Goal: Task Accomplishment & Management: Manage account settings

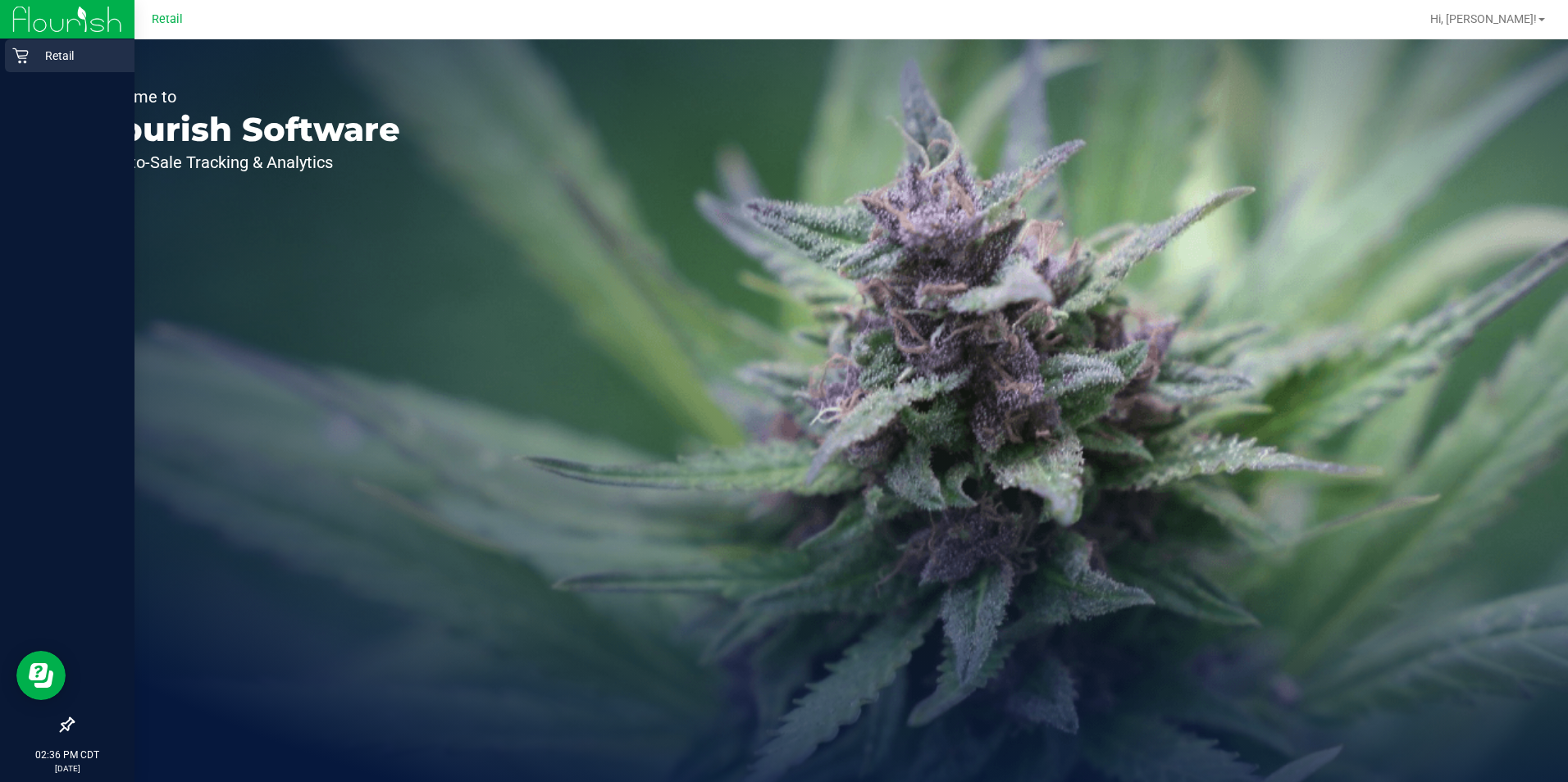
click at [3, 50] on link "Retail" at bounding box center [67, 57] width 134 height 35
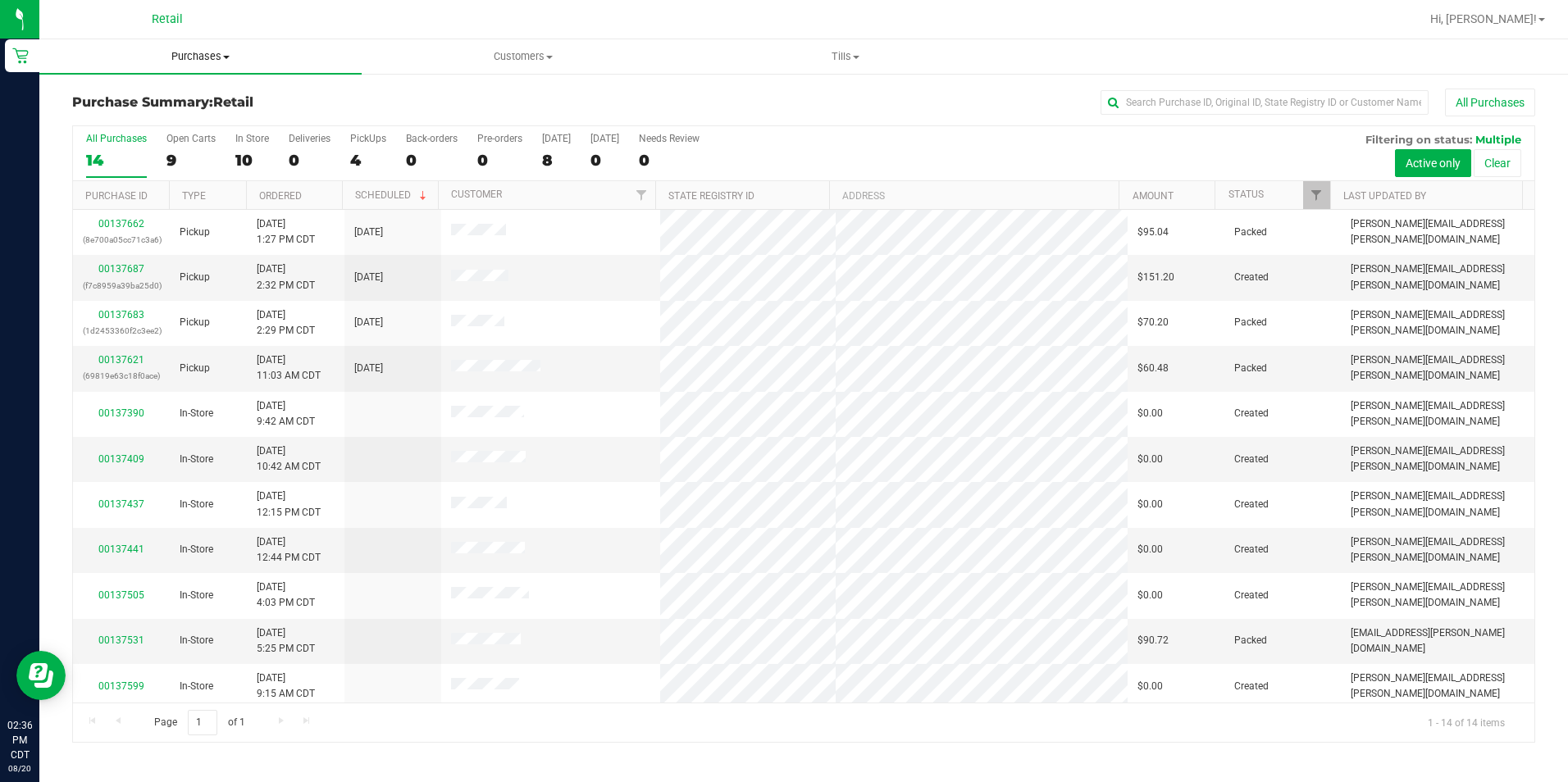
click at [202, 58] on span "Purchases" at bounding box center [201, 57] width 322 height 14
click at [150, 138] on span "All purchases" at bounding box center [97, 138] width 116 height 13
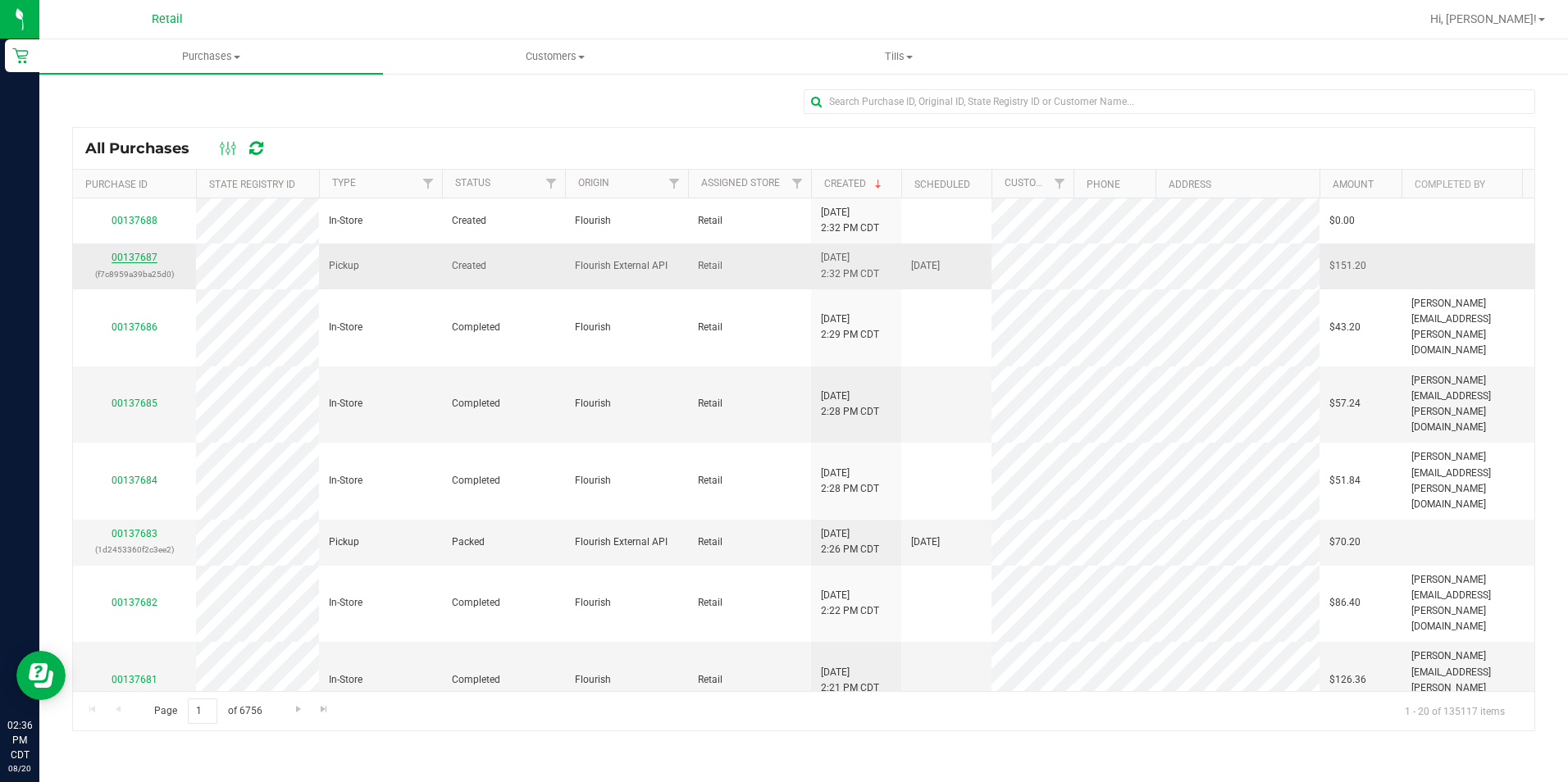
click at [132, 261] on link "00137687" at bounding box center [134, 257] width 46 height 12
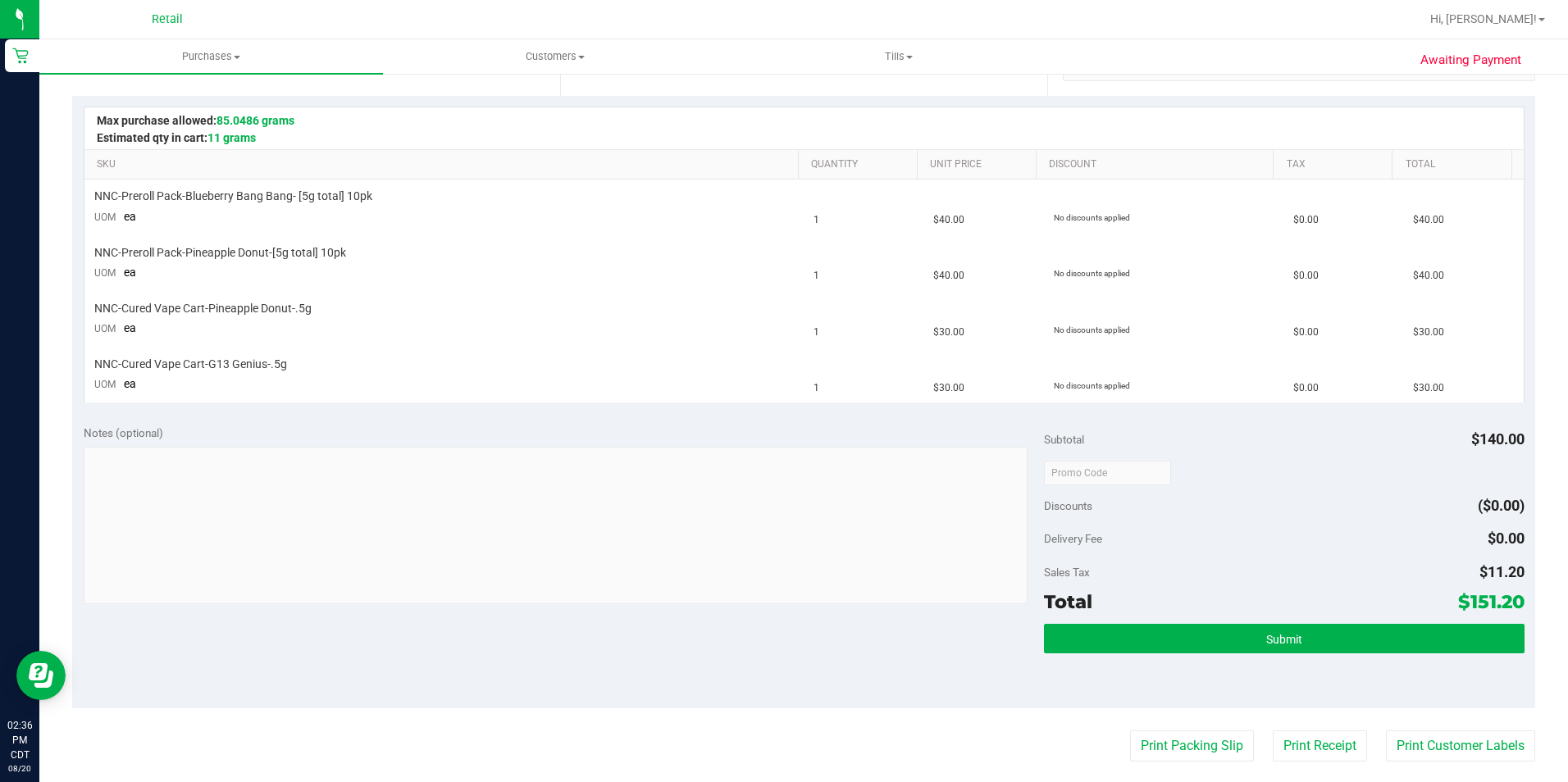
scroll to position [348, 0]
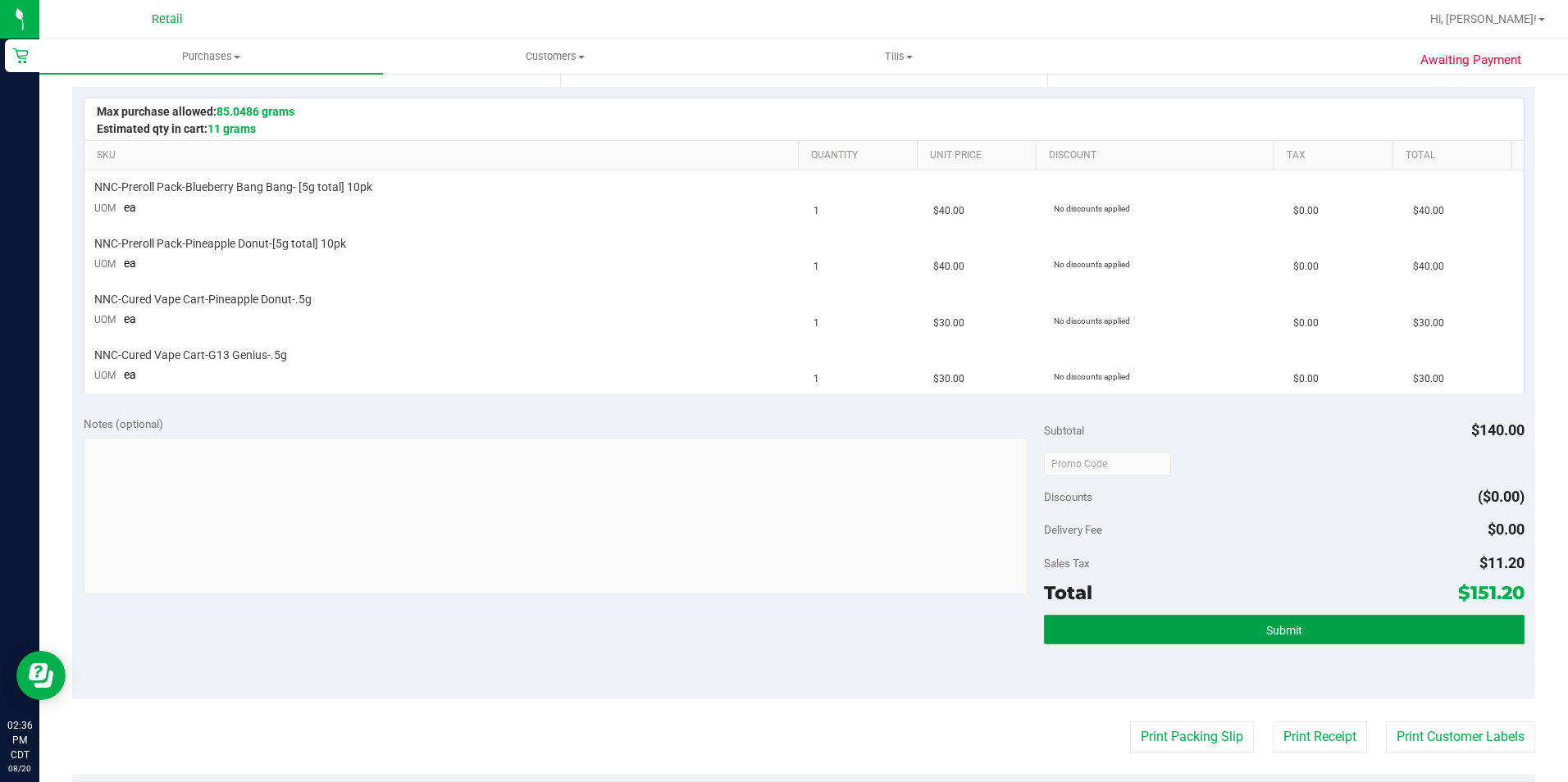
click at [1318, 631] on button "Submit" at bounding box center [1284, 629] width 481 height 30
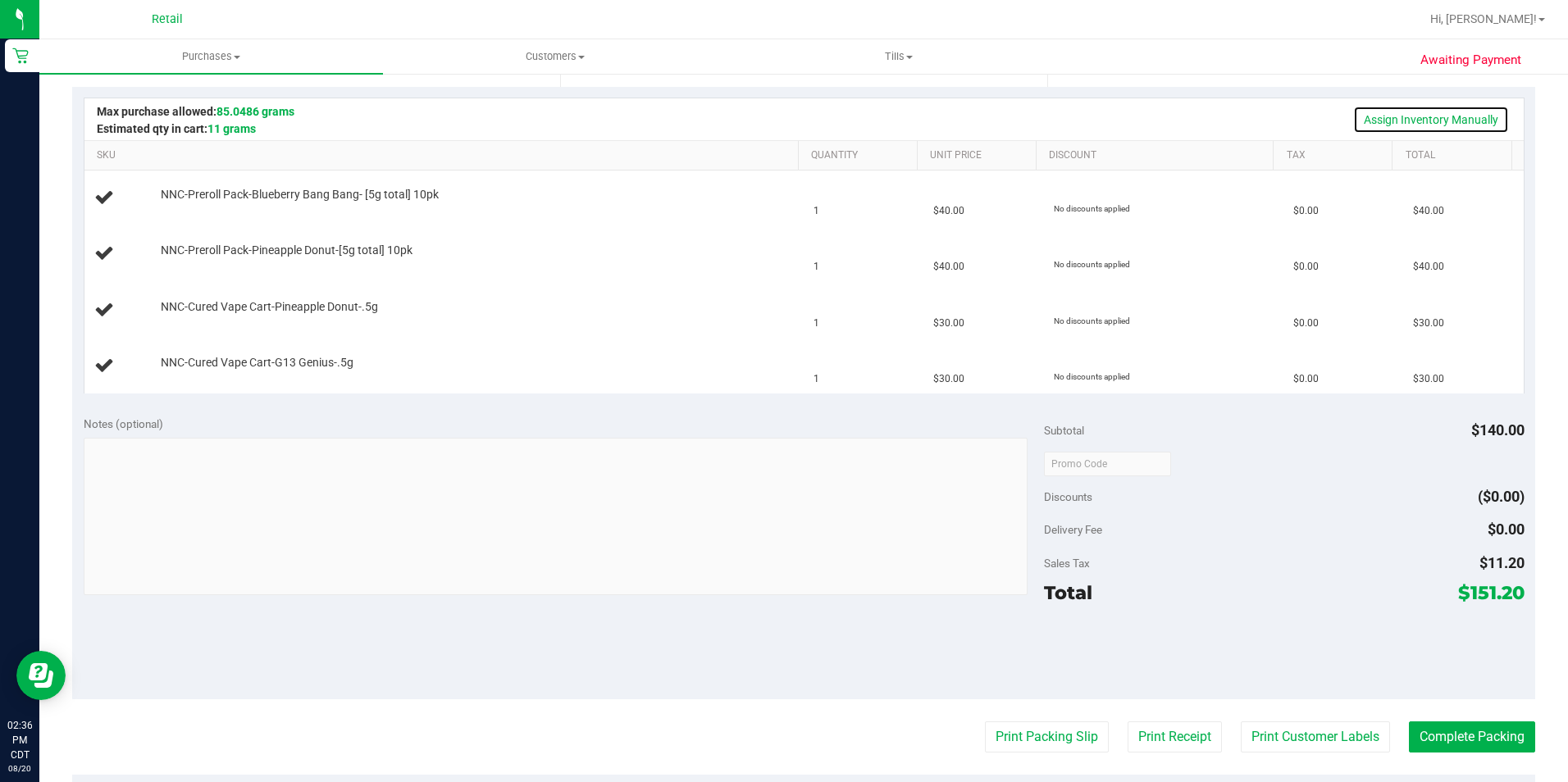
click at [1444, 120] on link "Assign Inventory Manually" at bounding box center [1430, 120] width 156 height 28
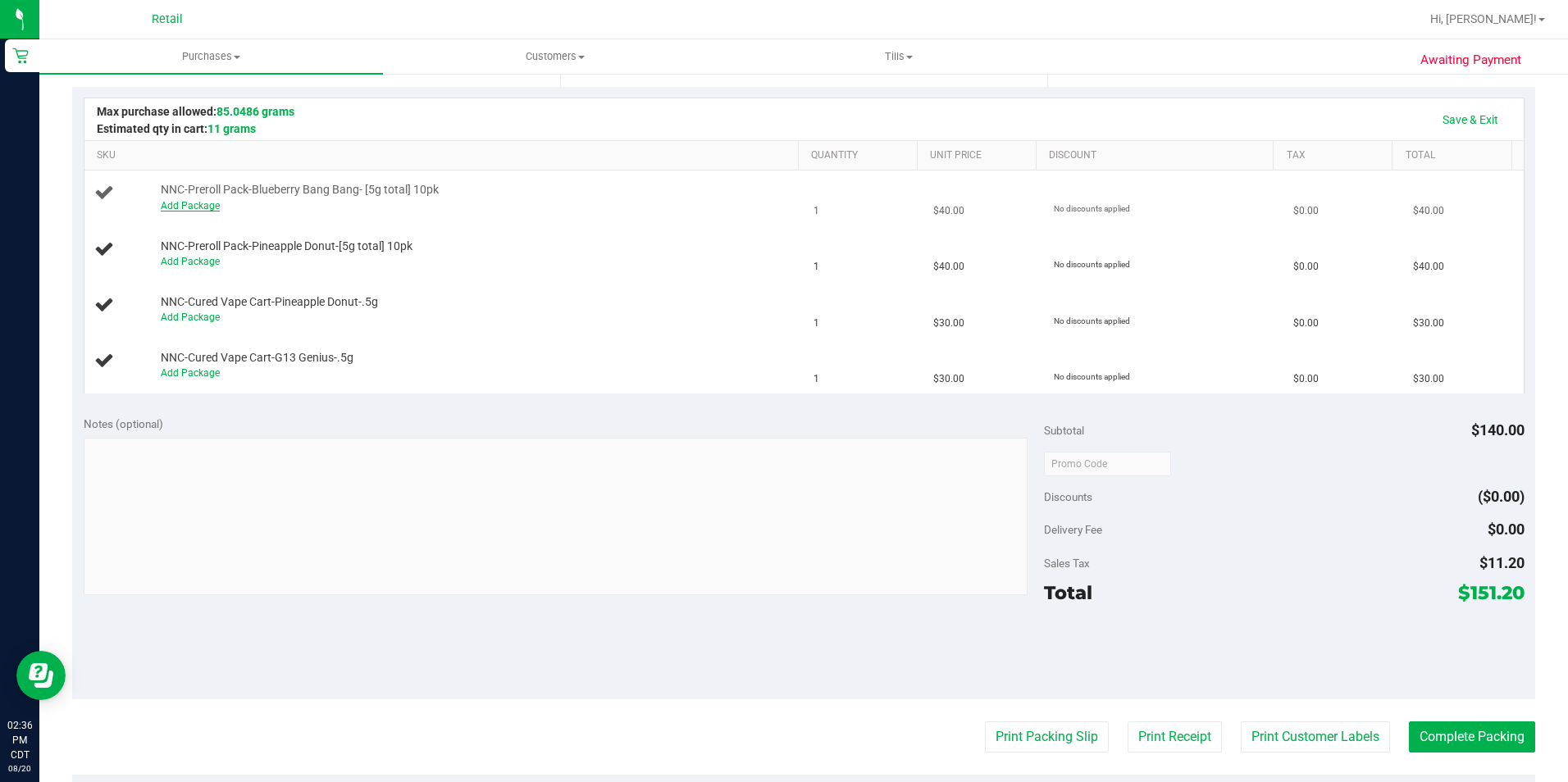
click at [196, 203] on link "Add Package" at bounding box center [191, 205] width 59 height 12
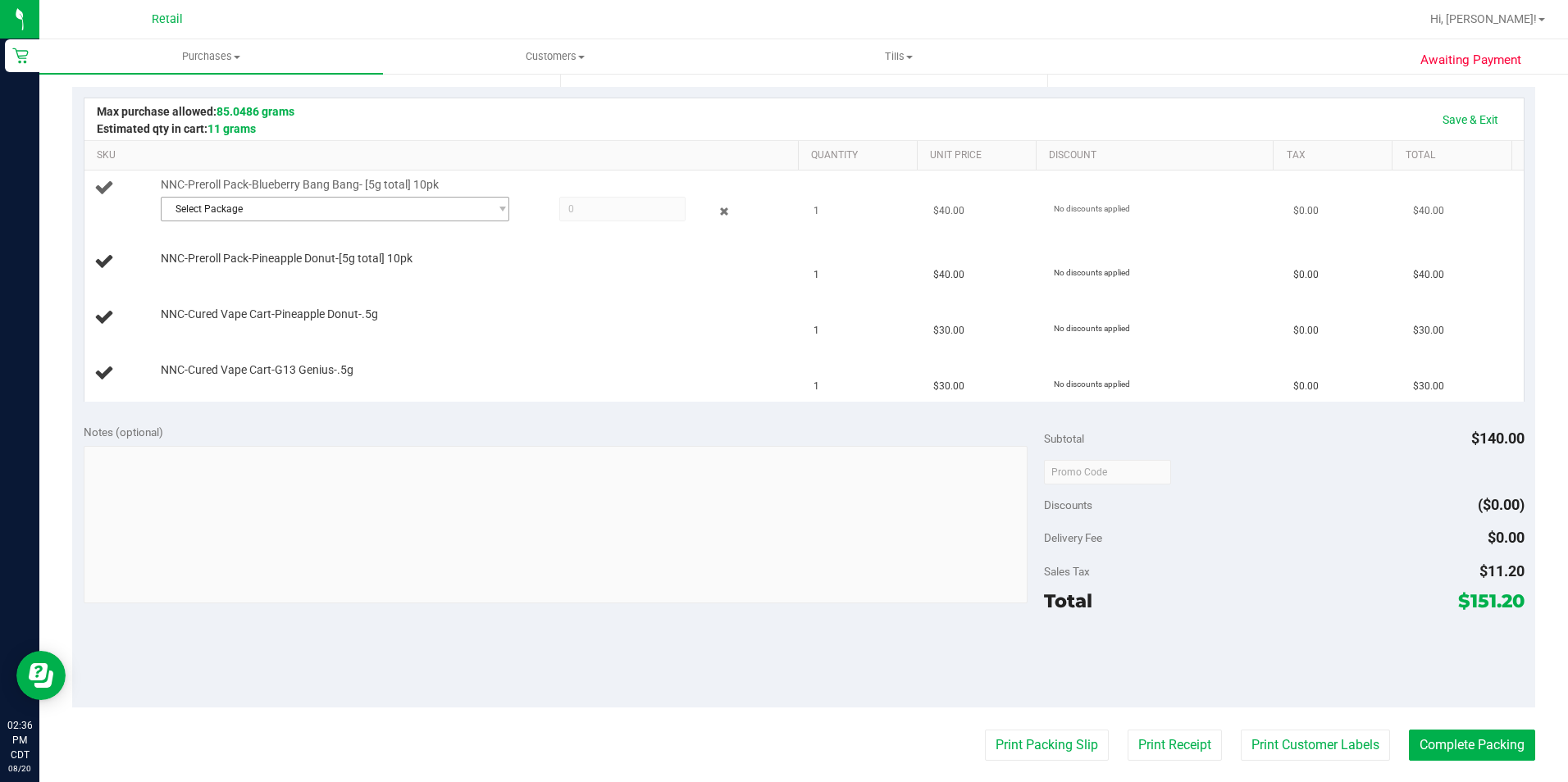
click at [266, 208] on span "Select Package" at bounding box center [324, 210] width 327 height 23
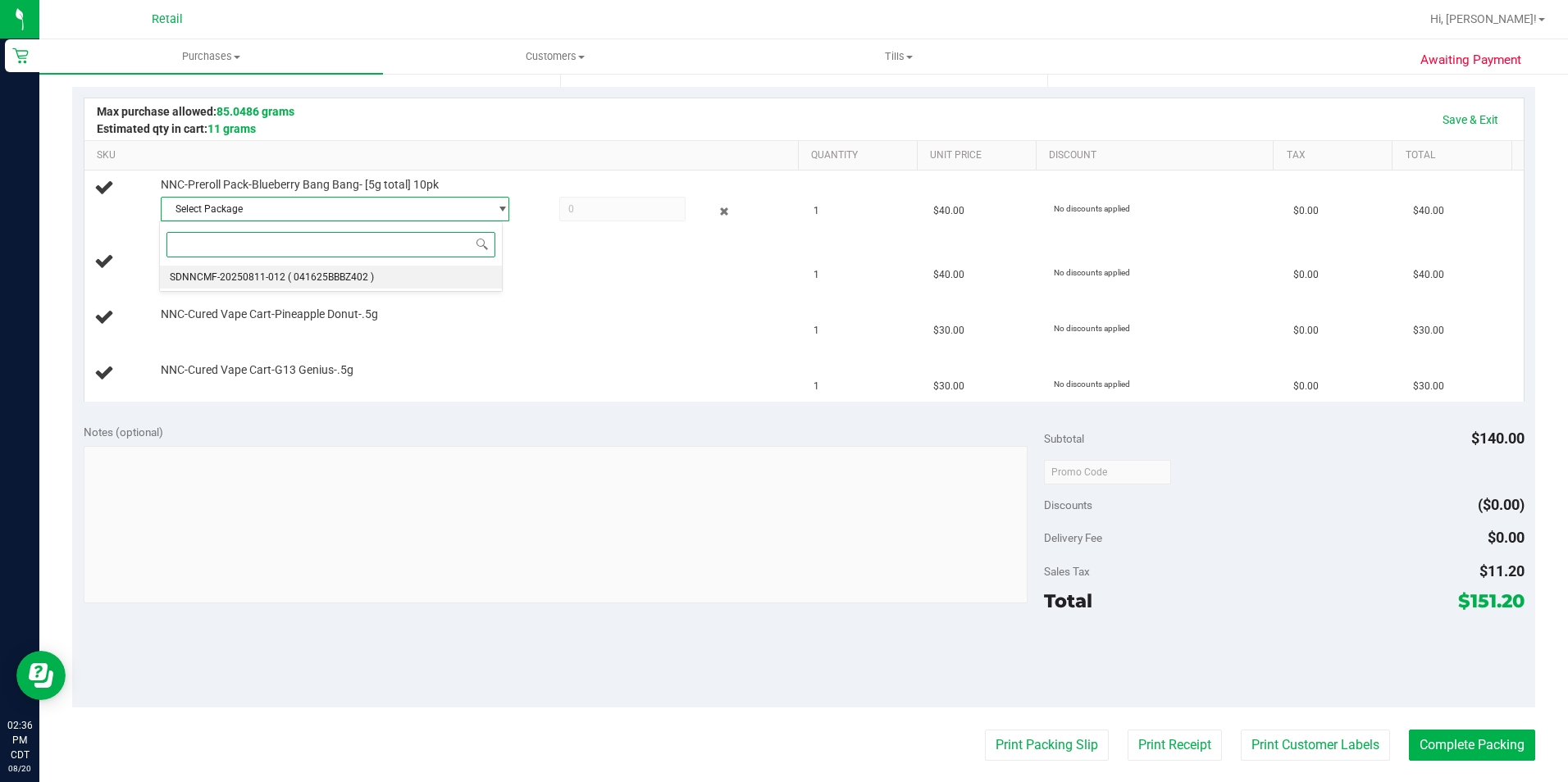
click at [285, 288] on li "SDNNCMF-20250811-012 ( 041625BBBZ402 )" at bounding box center [330, 277] width 341 height 23
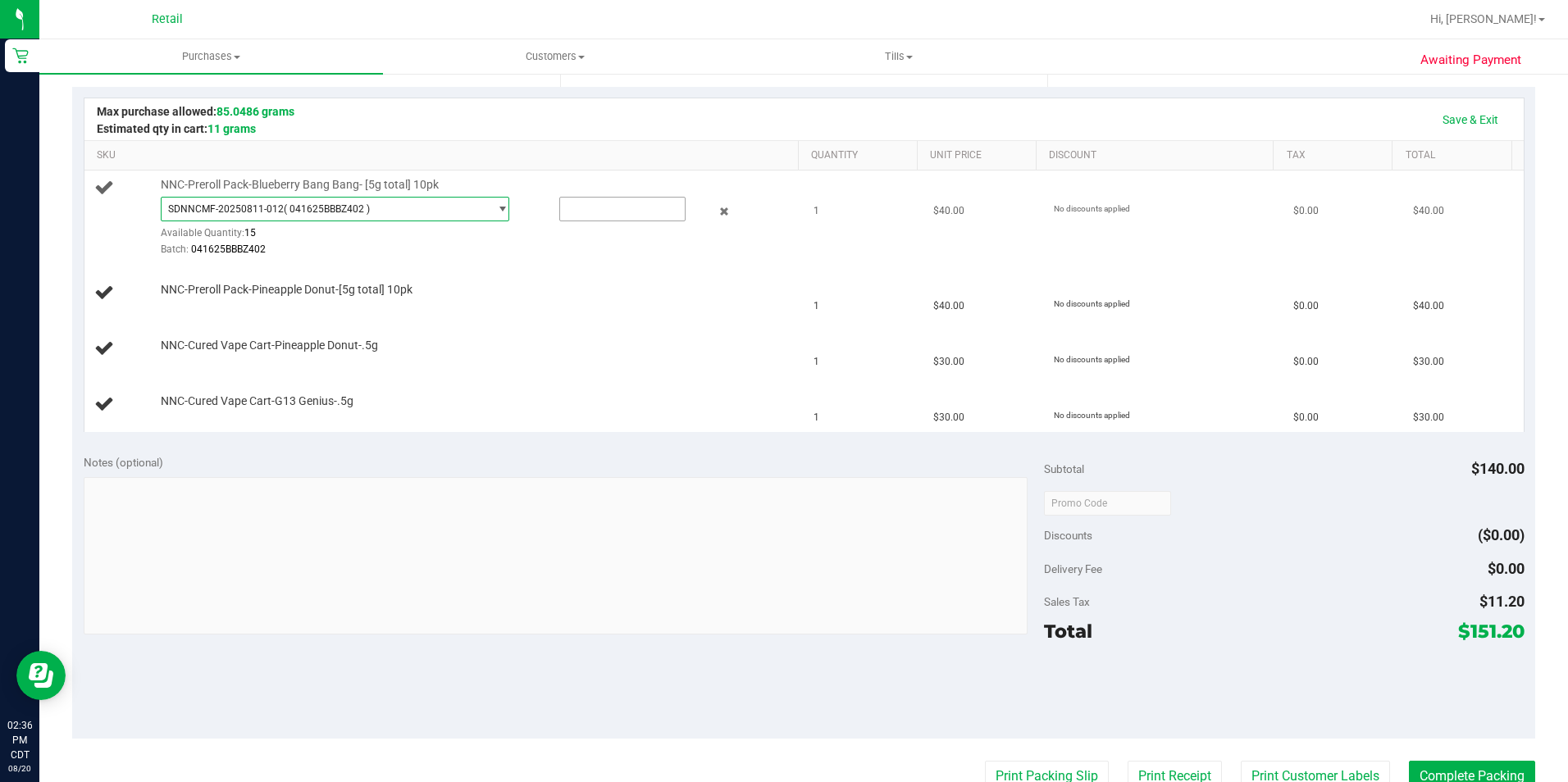
click at [612, 210] on input "text" at bounding box center [622, 210] width 124 height 23
type input "1"
type input "1.0000"
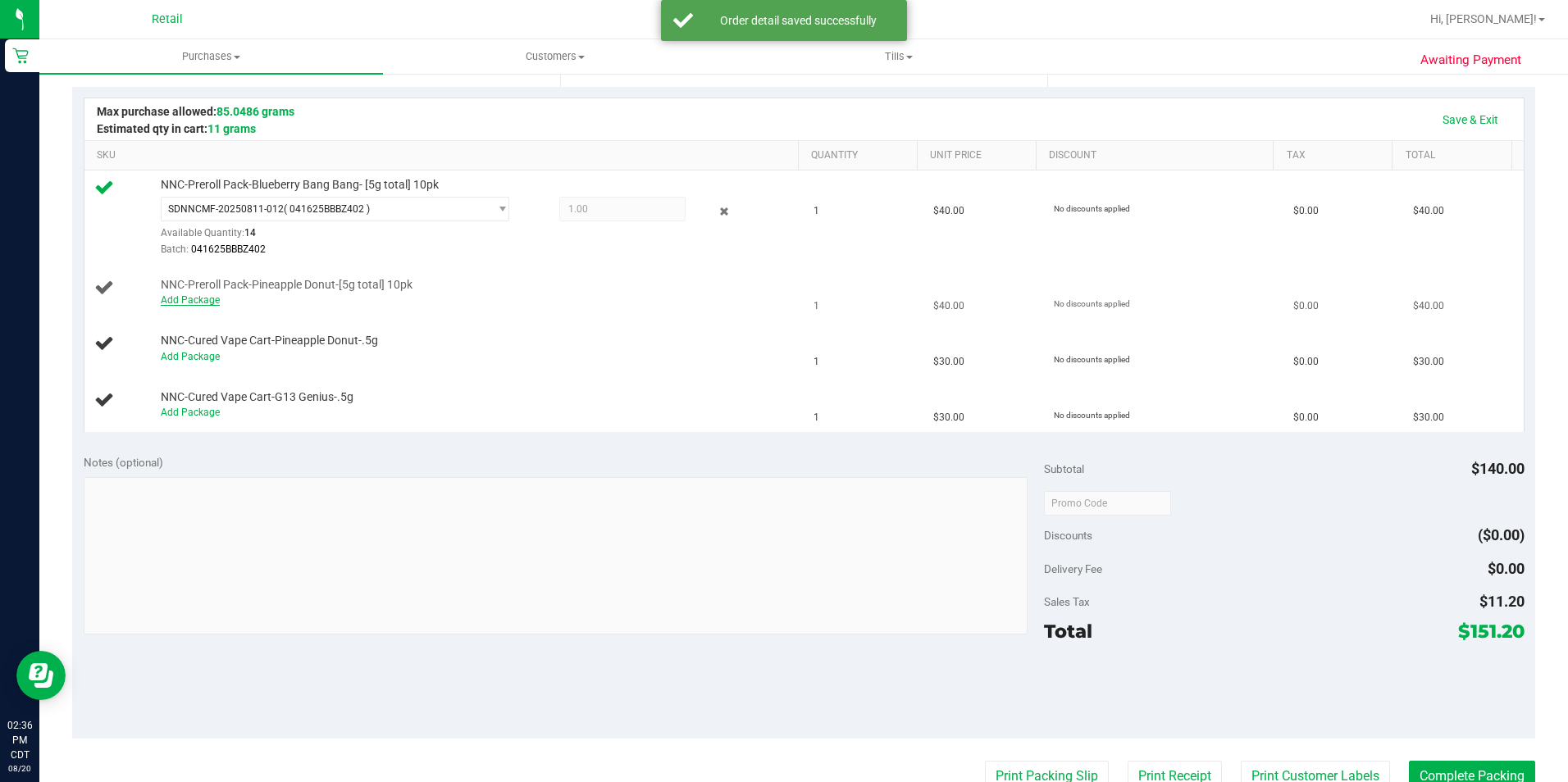
click at [174, 305] on link "Add Package" at bounding box center [191, 300] width 59 height 12
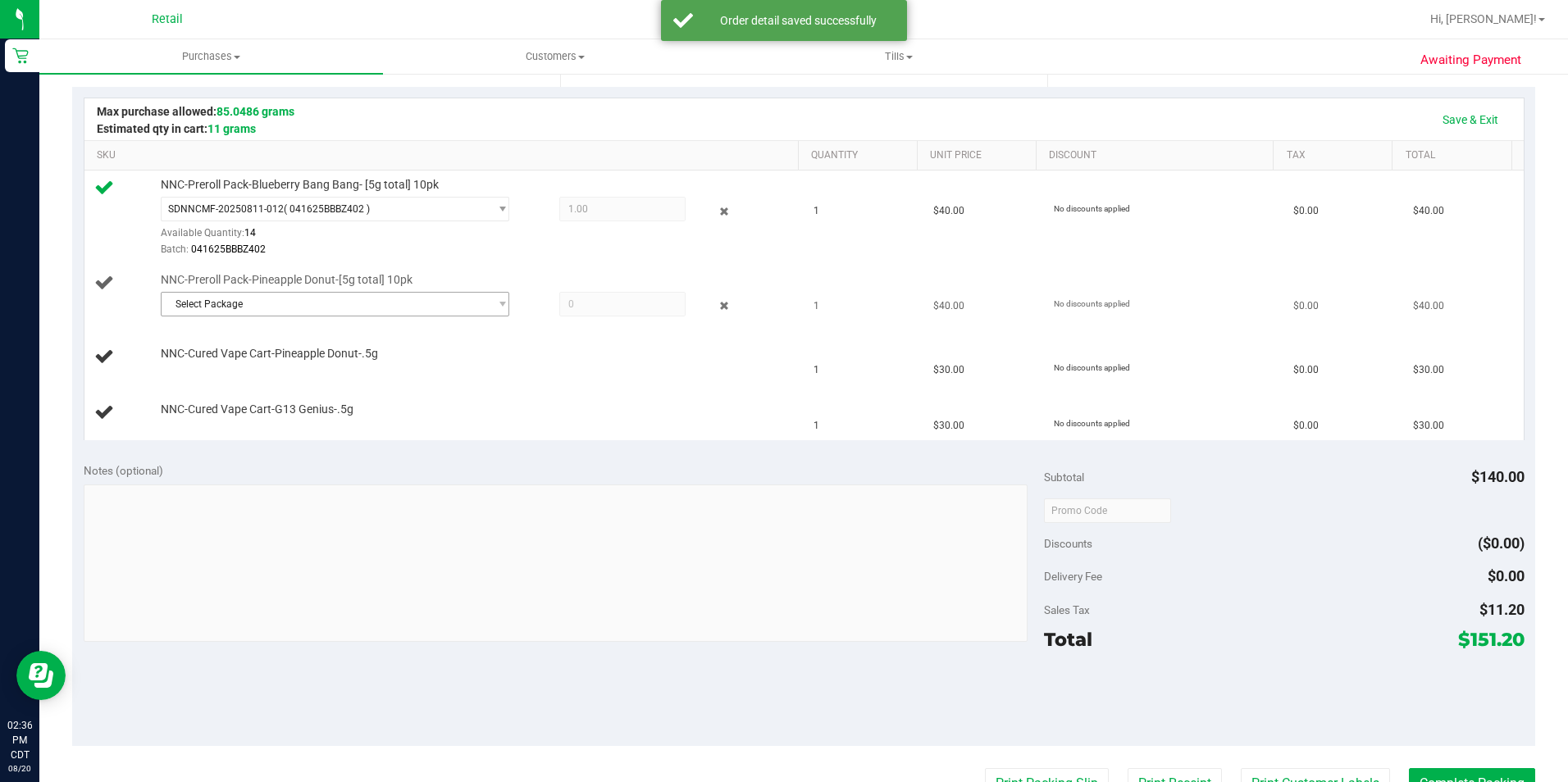
click at [261, 295] on span "Select Package" at bounding box center [324, 304] width 327 height 23
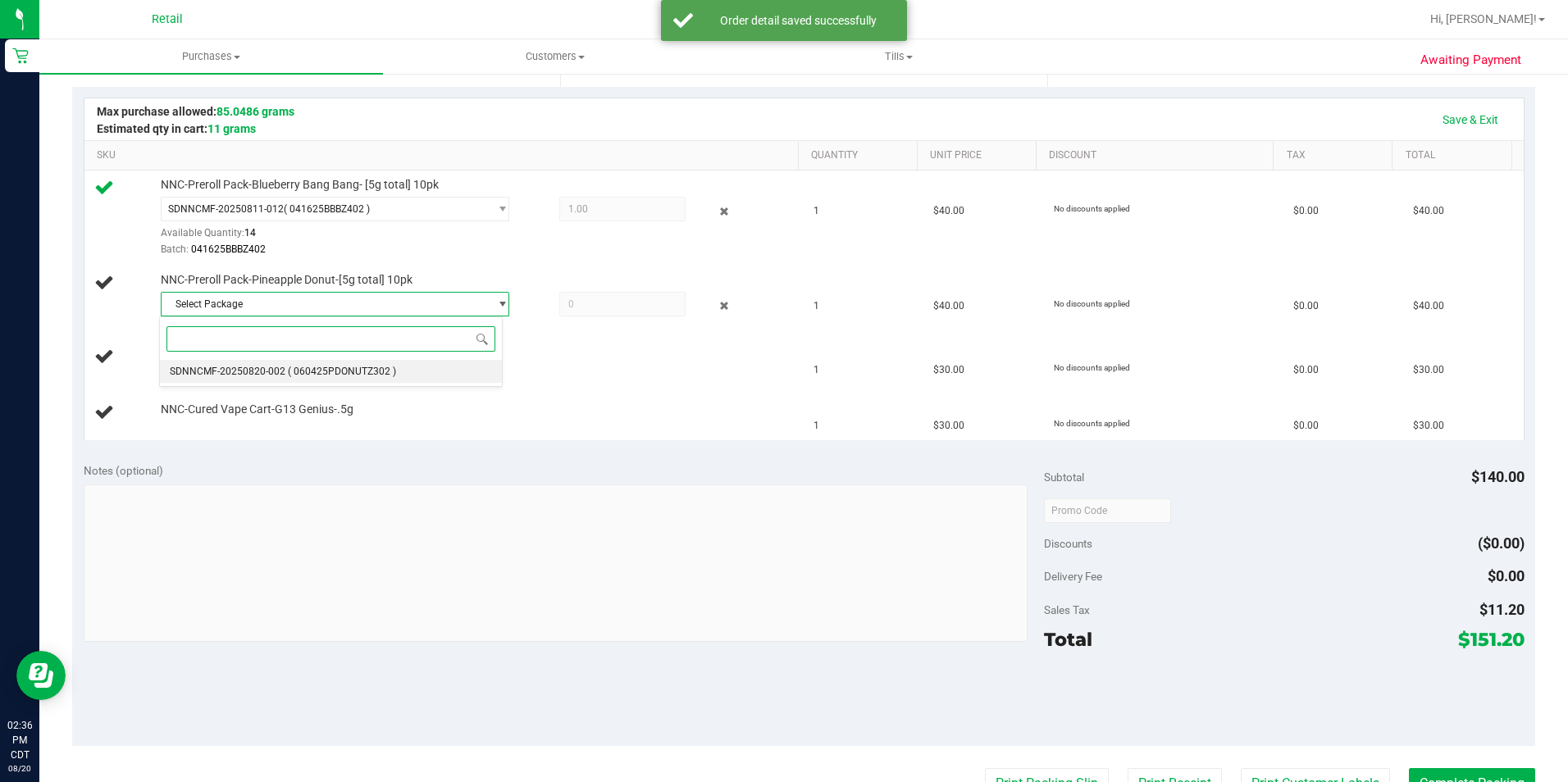
click at [301, 369] on span "( 060425PDONUTZ302 )" at bounding box center [342, 371] width 108 height 12
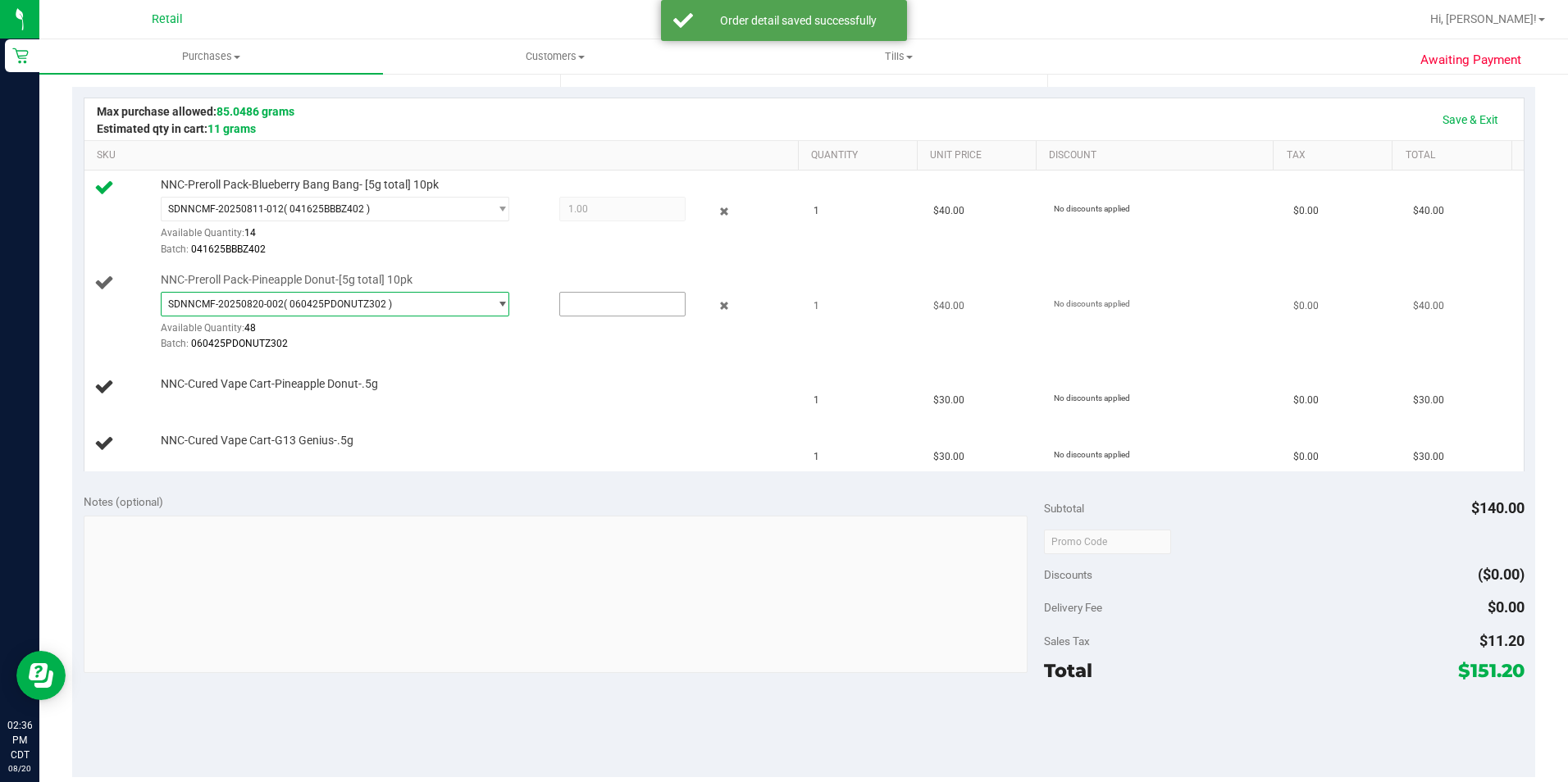
click at [621, 300] on input "text" at bounding box center [622, 304] width 124 height 23
type input "1"
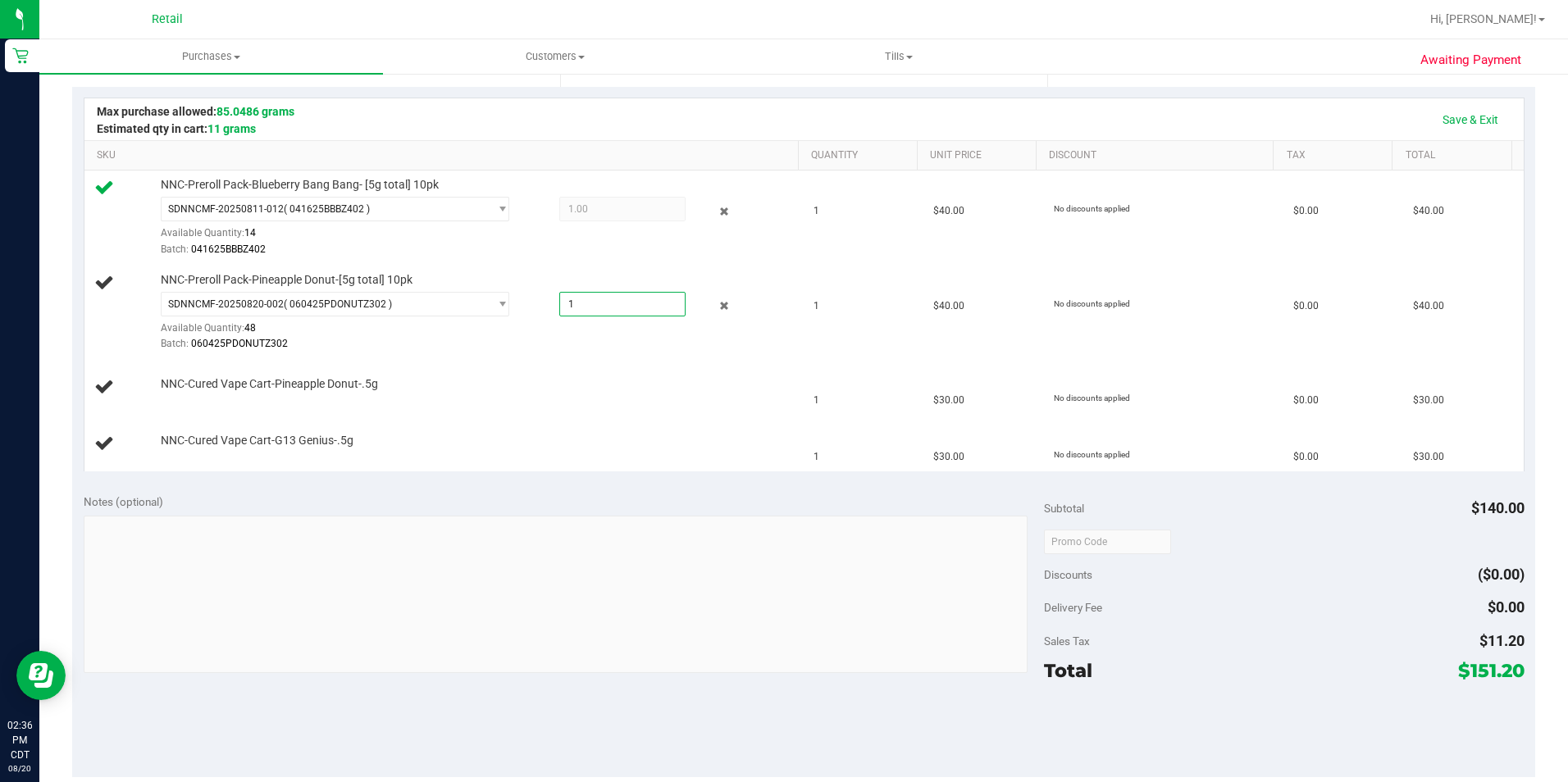
type input "1.0000"
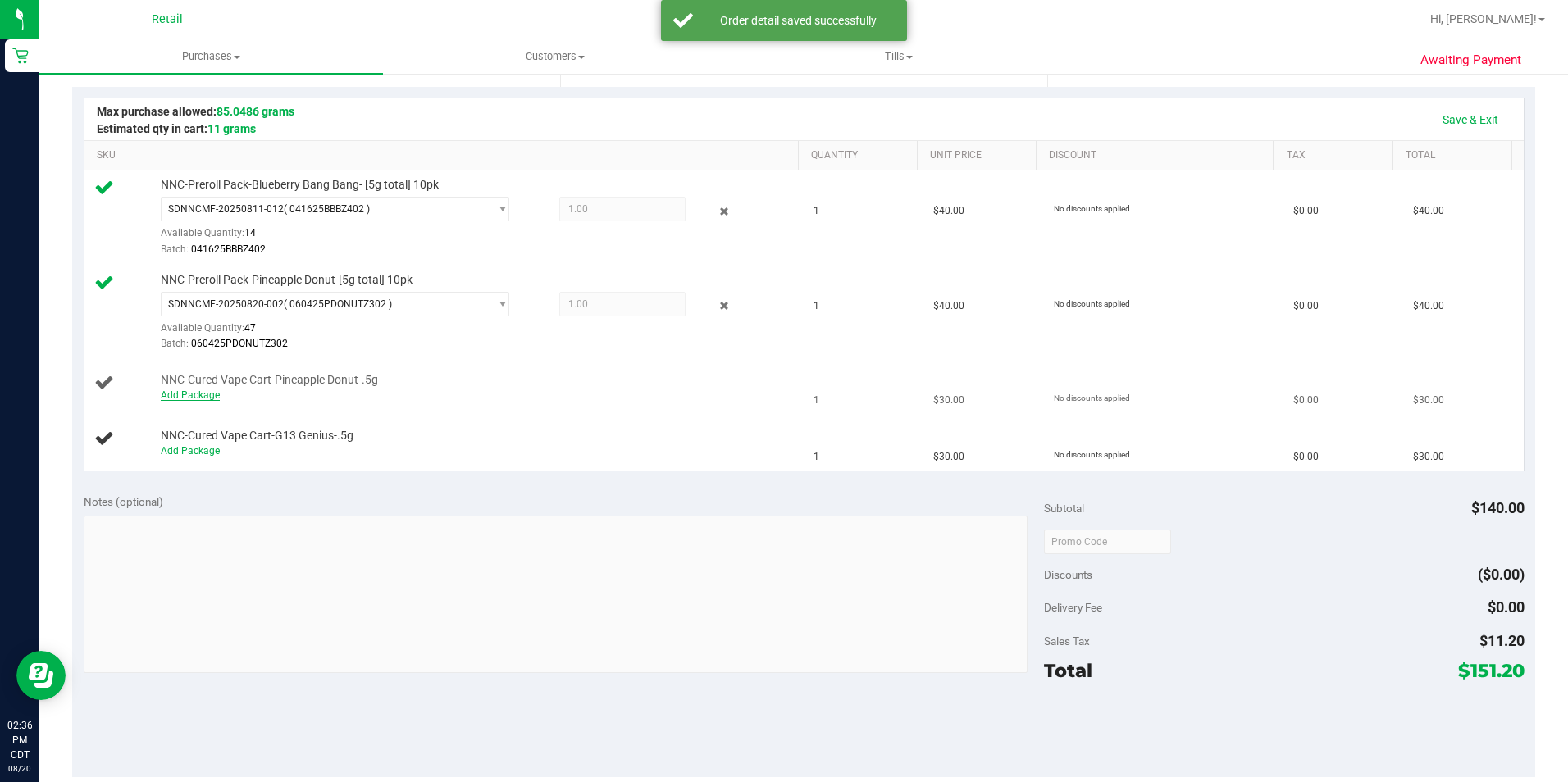
click at [192, 393] on link "Add Package" at bounding box center [191, 395] width 59 height 12
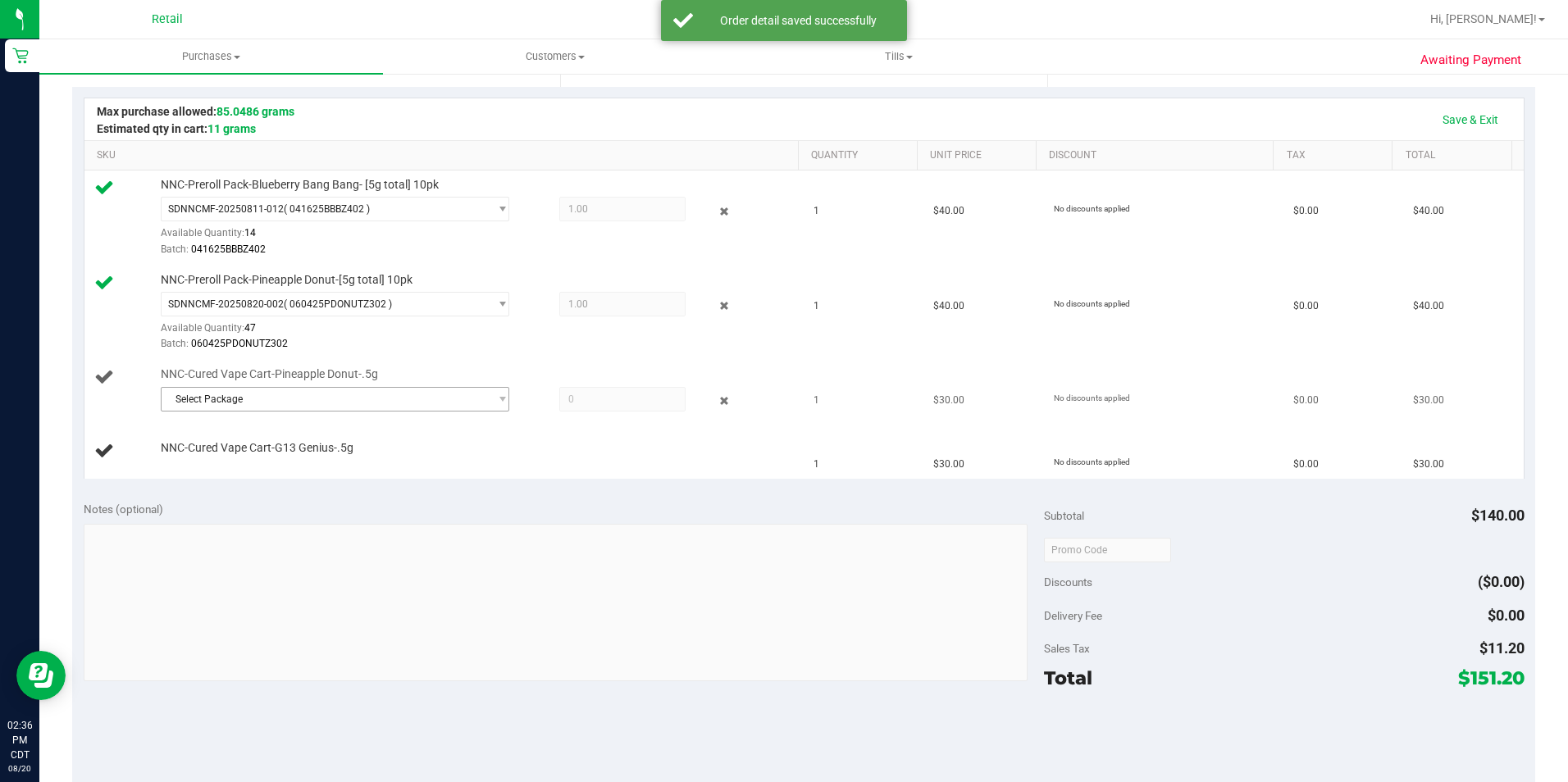
click at [339, 400] on span "Select Package" at bounding box center [324, 400] width 327 height 23
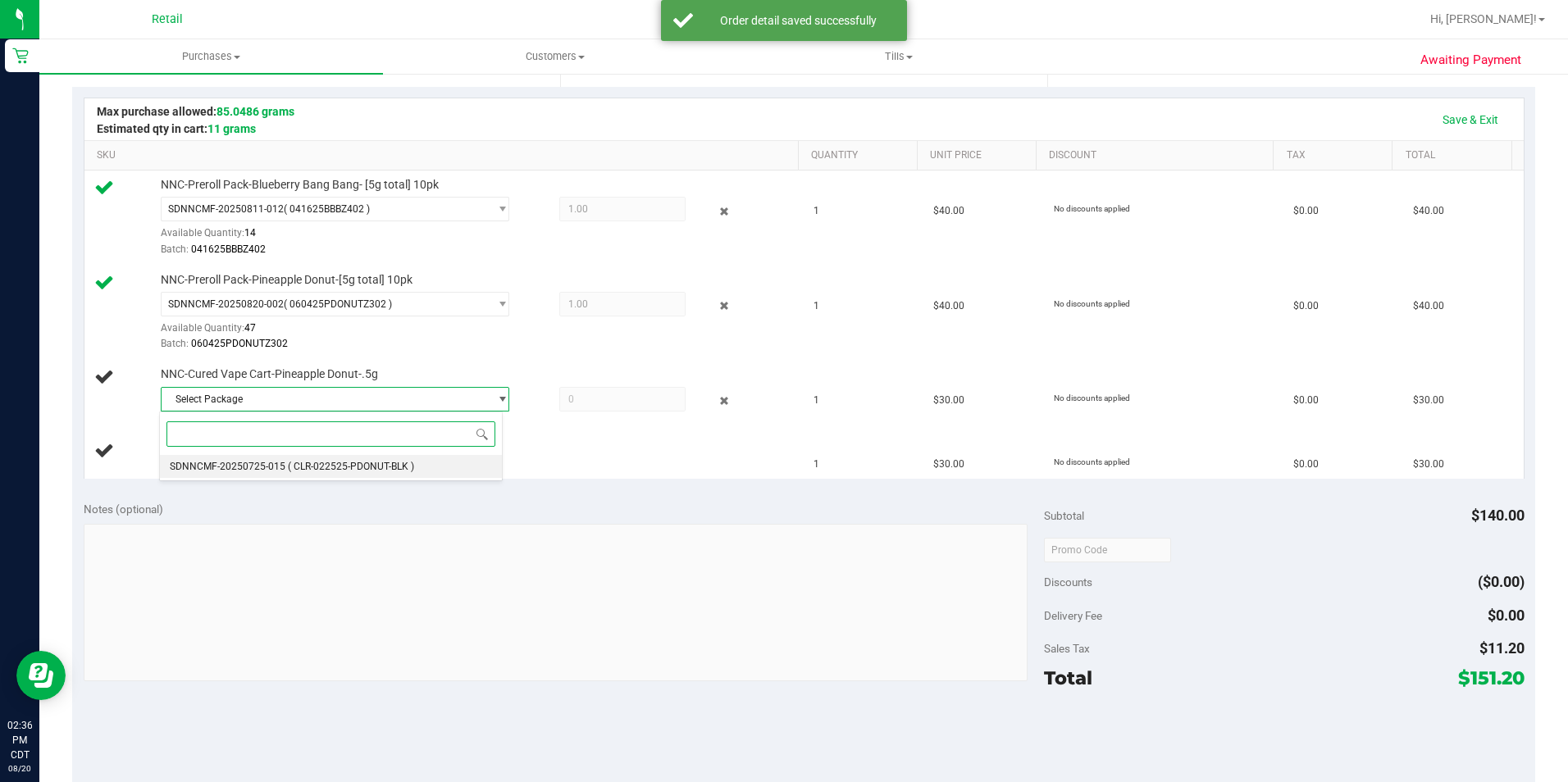
click at [338, 467] on span "( CLR-022525-PDONUT-BLK )" at bounding box center [351, 466] width 126 height 12
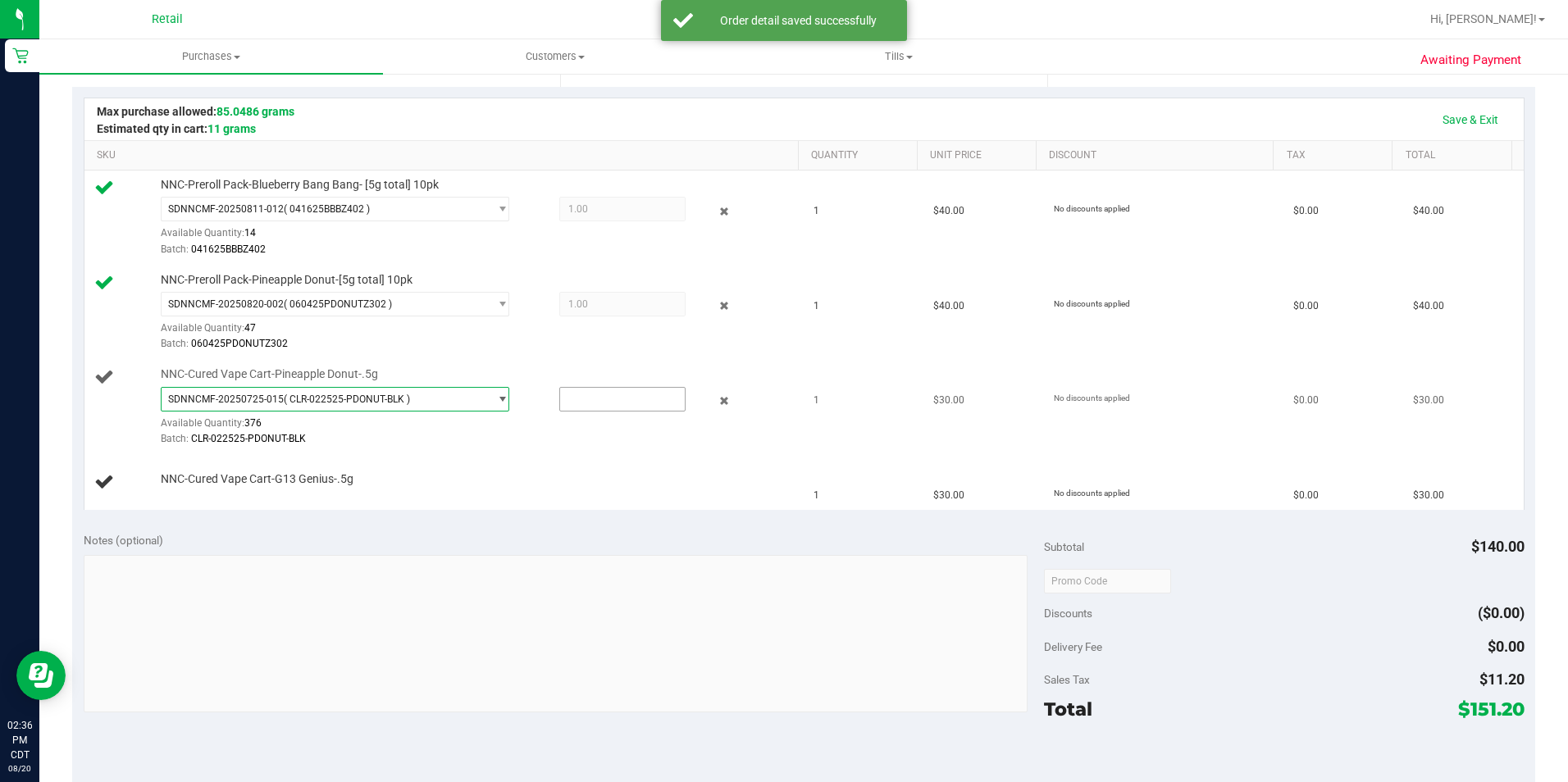
click at [603, 400] on input "text" at bounding box center [622, 400] width 124 height 23
type input "1"
type input "1.0000"
click at [193, 490] on link "Add Package" at bounding box center [191, 490] width 59 height 12
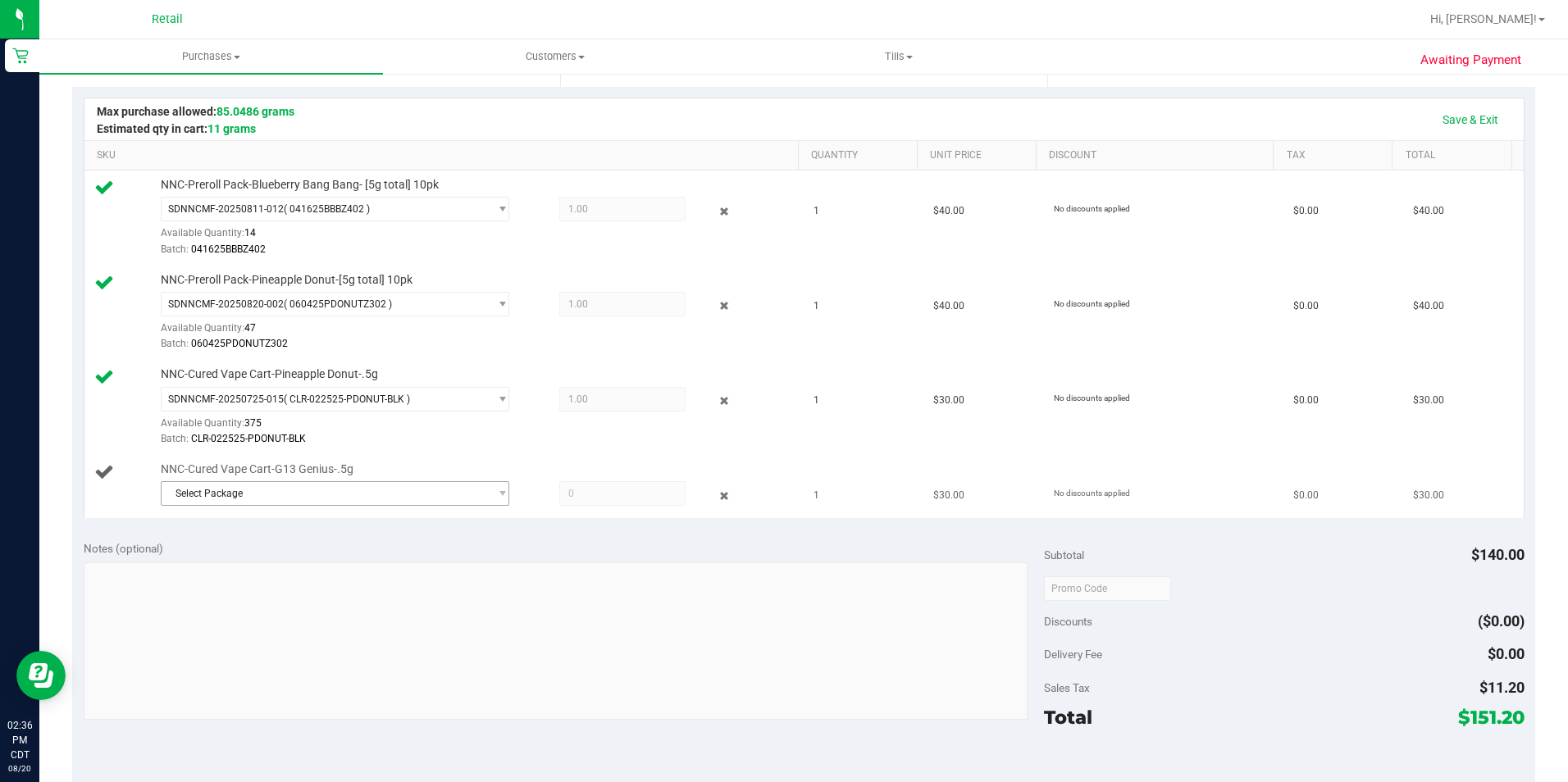
click at [272, 491] on span "Select Package" at bounding box center [324, 494] width 327 height 23
click at [291, 568] on li "SDNNCMF-20250527-011 ( CLR-091924-G13-BLK )" at bounding box center [330, 562] width 341 height 23
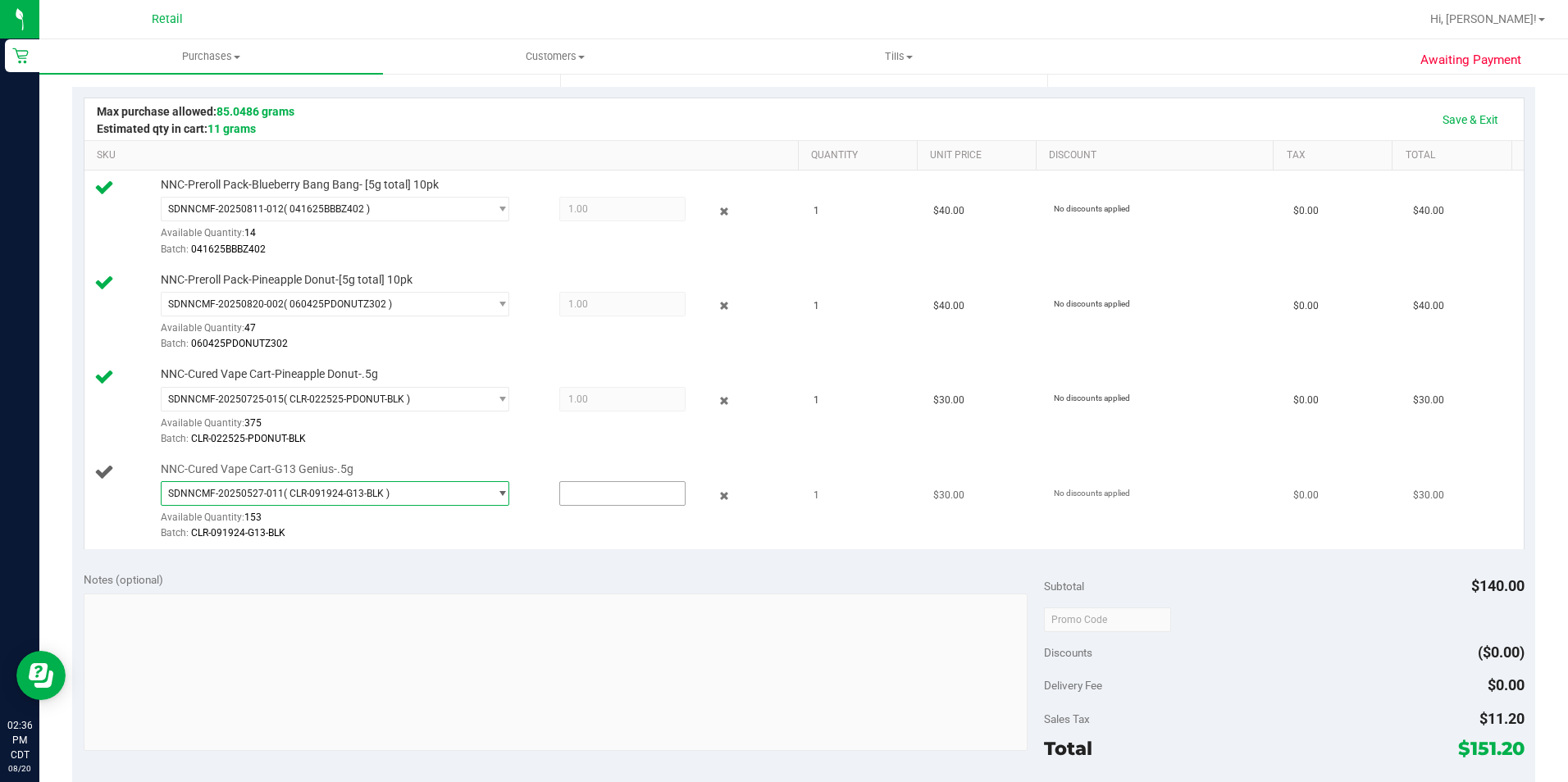
click at [591, 494] on input "text" at bounding box center [622, 494] width 124 height 23
type input "1"
type input "1.0000"
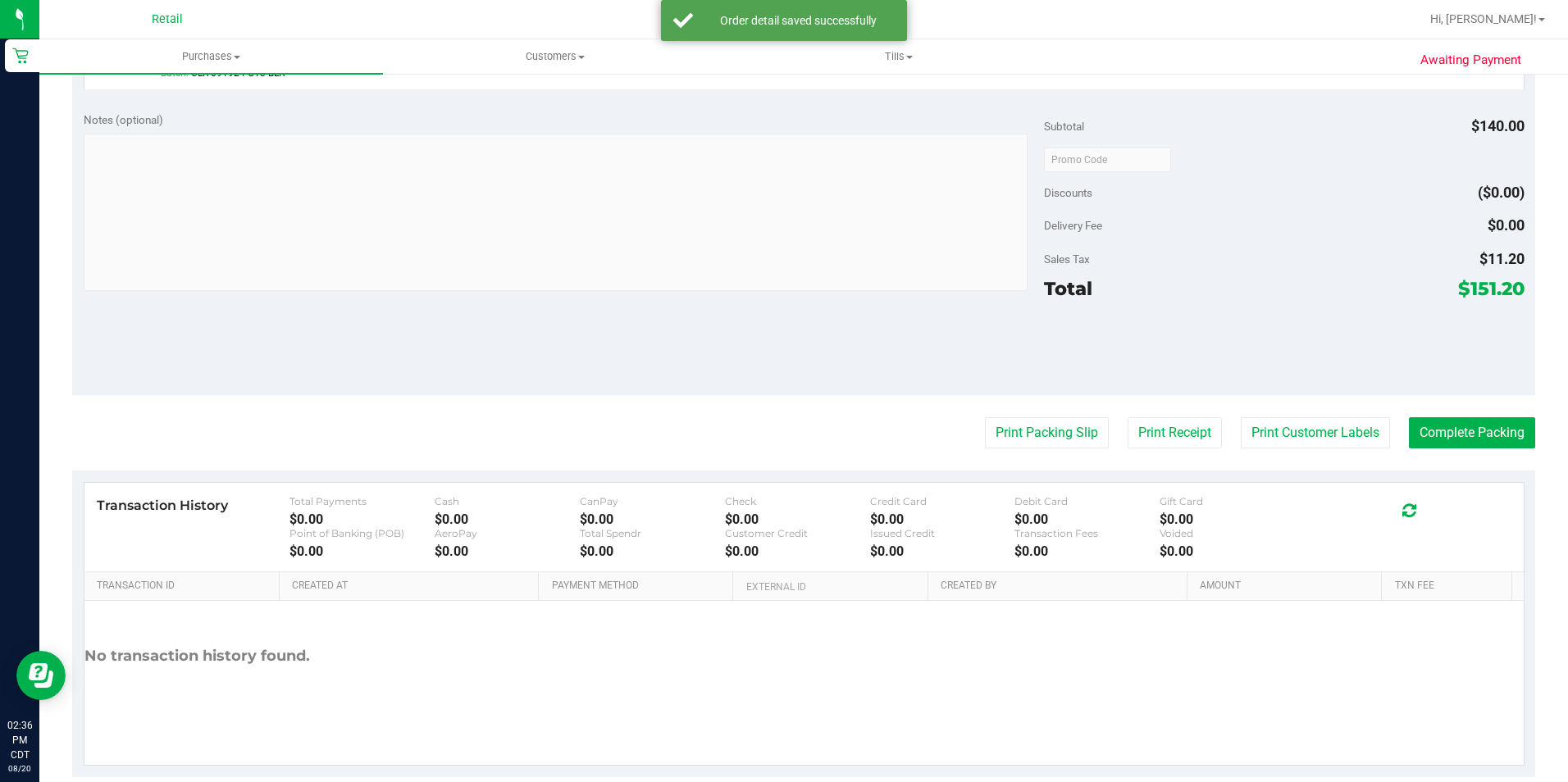
scroll to position [834, 0]
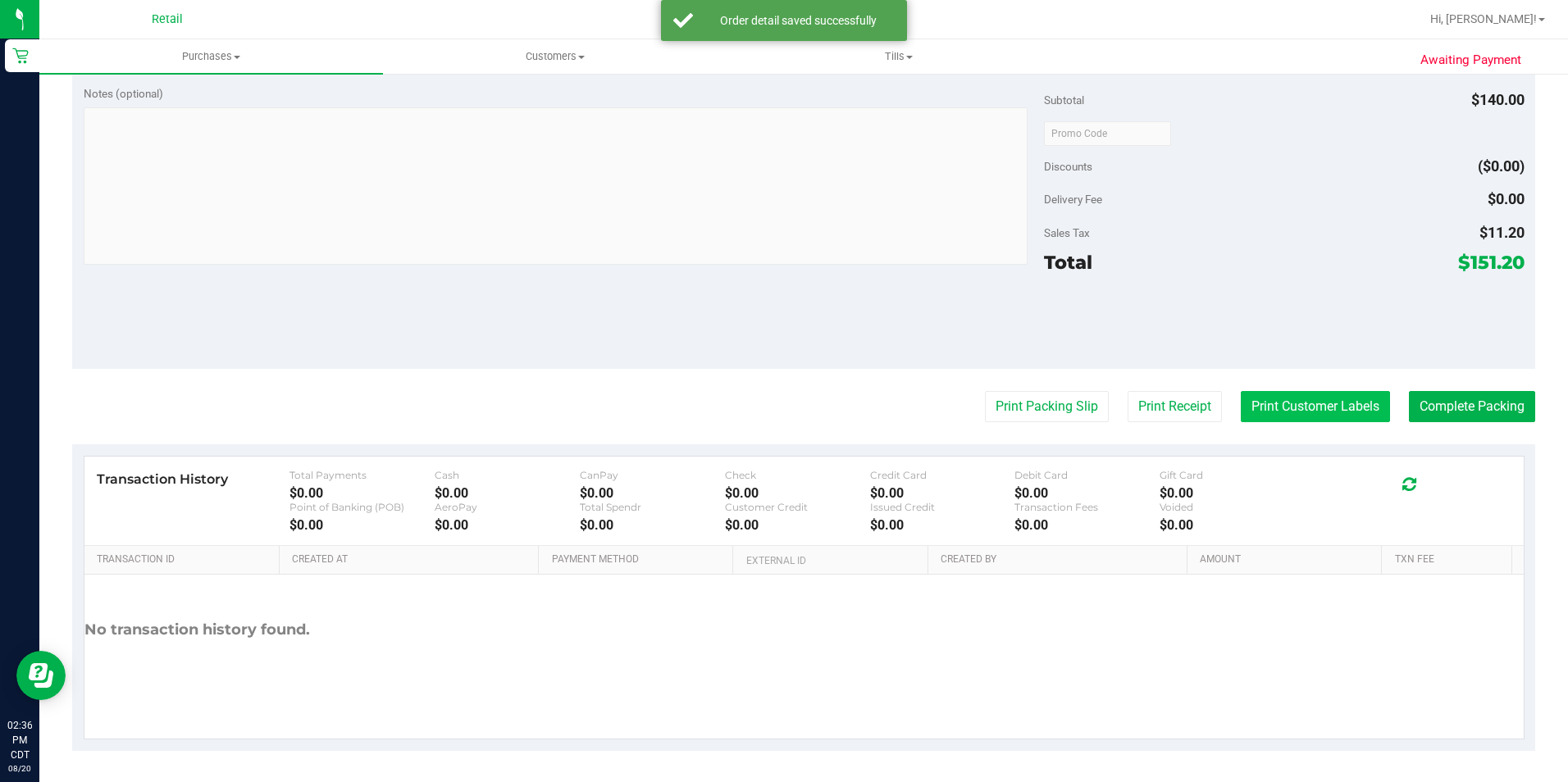
click at [1322, 400] on button "Print Customer Labels" at bounding box center [1315, 407] width 149 height 31
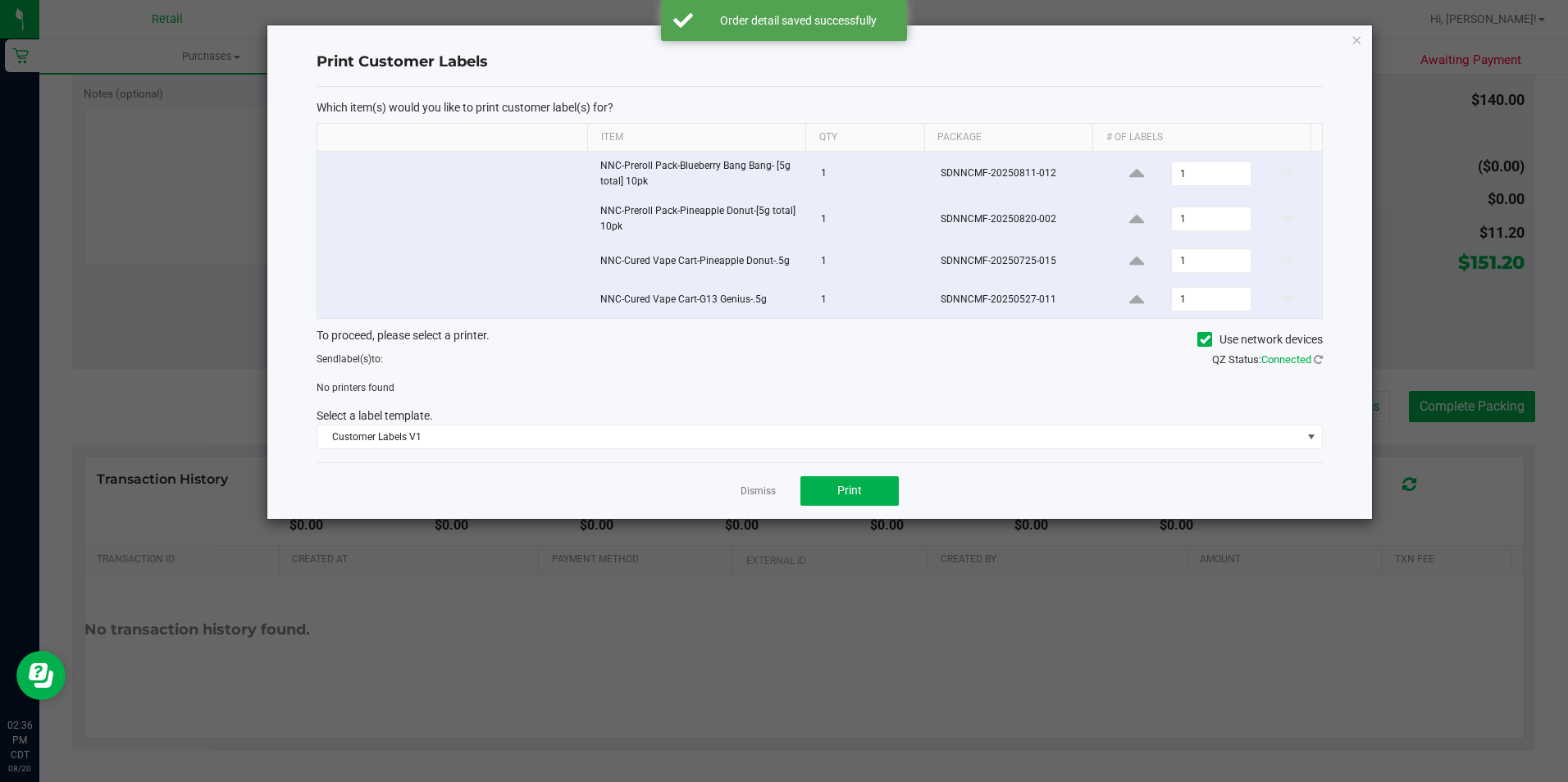
click at [1203, 339] on icon at bounding box center [1205, 339] width 11 height 0
click at [0, 0] on input "Use network devices" at bounding box center [0, 0] width 0 height 0
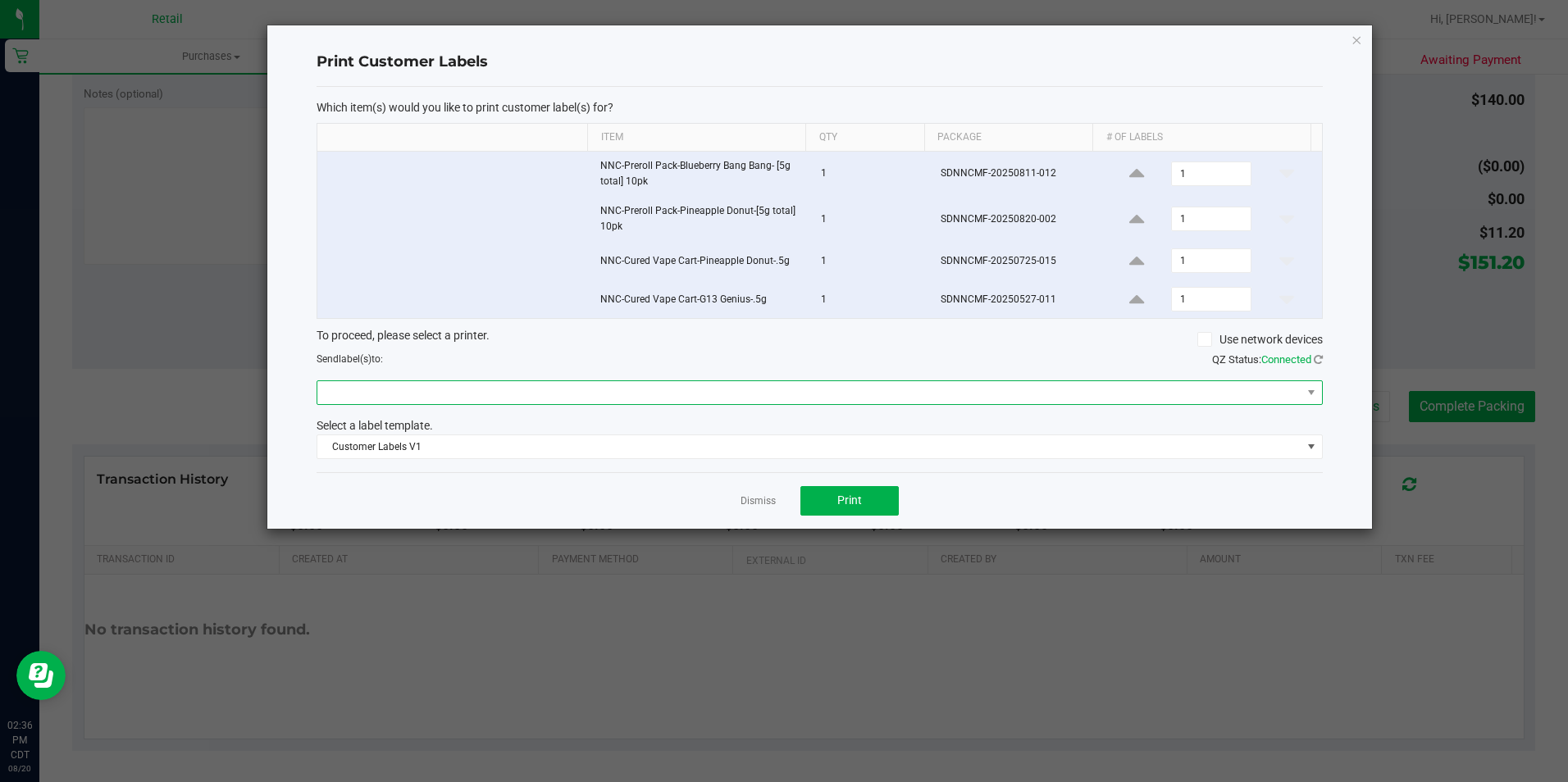
click at [962, 392] on span at bounding box center [809, 393] width 984 height 23
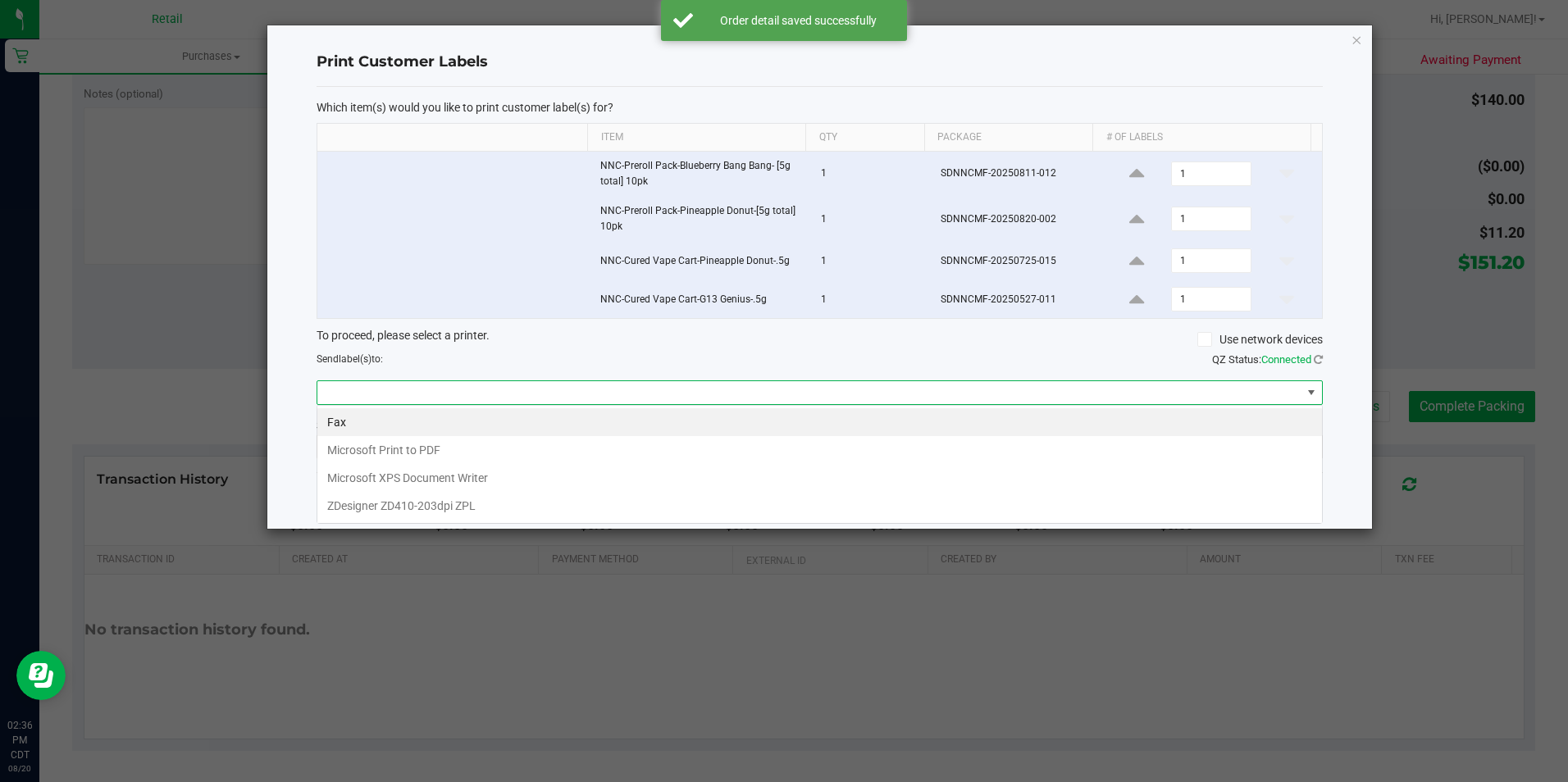
scroll to position [24, 1006]
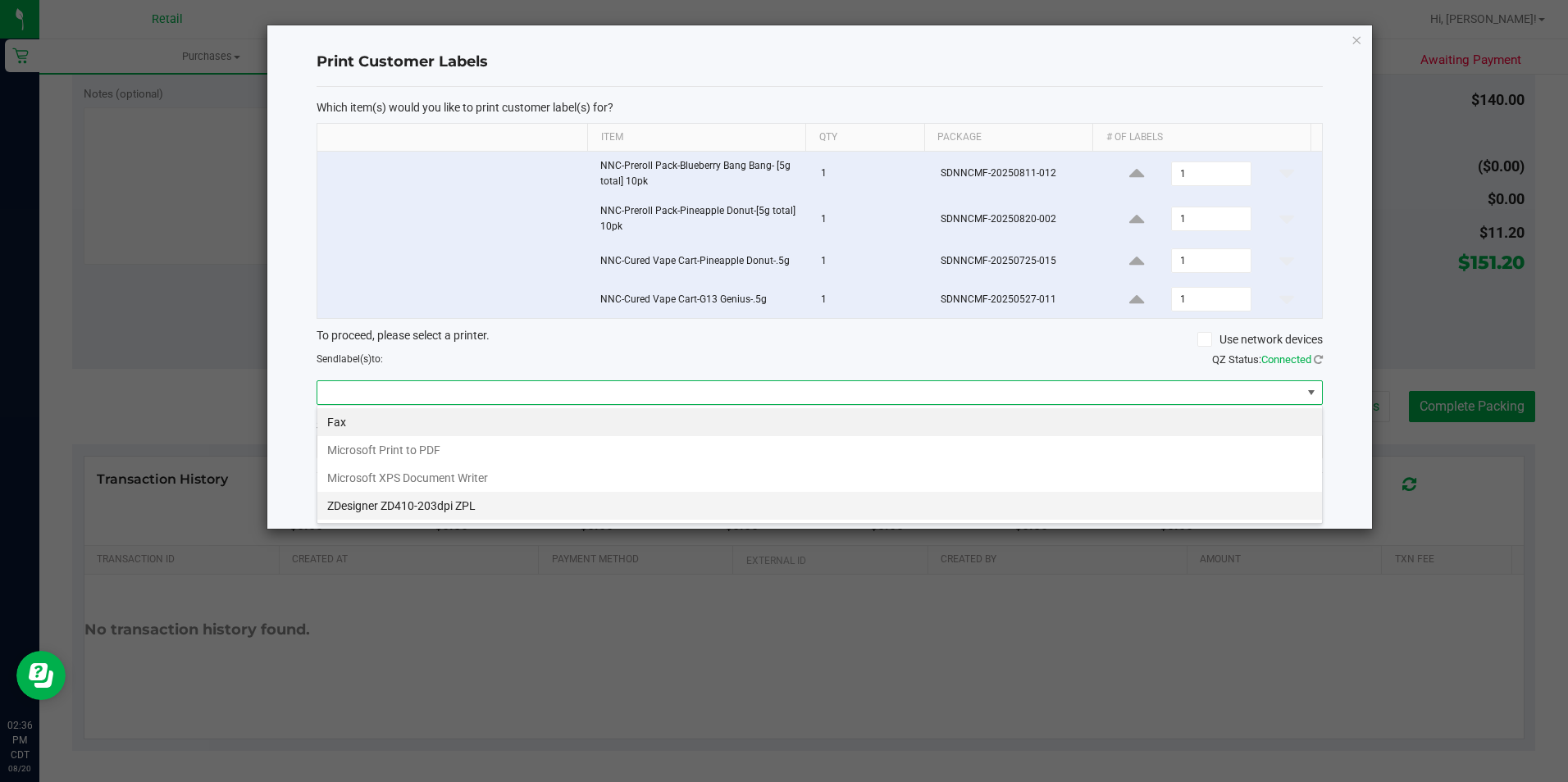
click at [442, 508] on ZPL "ZDesigner ZD410-203dpi ZPL" at bounding box center [820, 506] width 1005 height 28
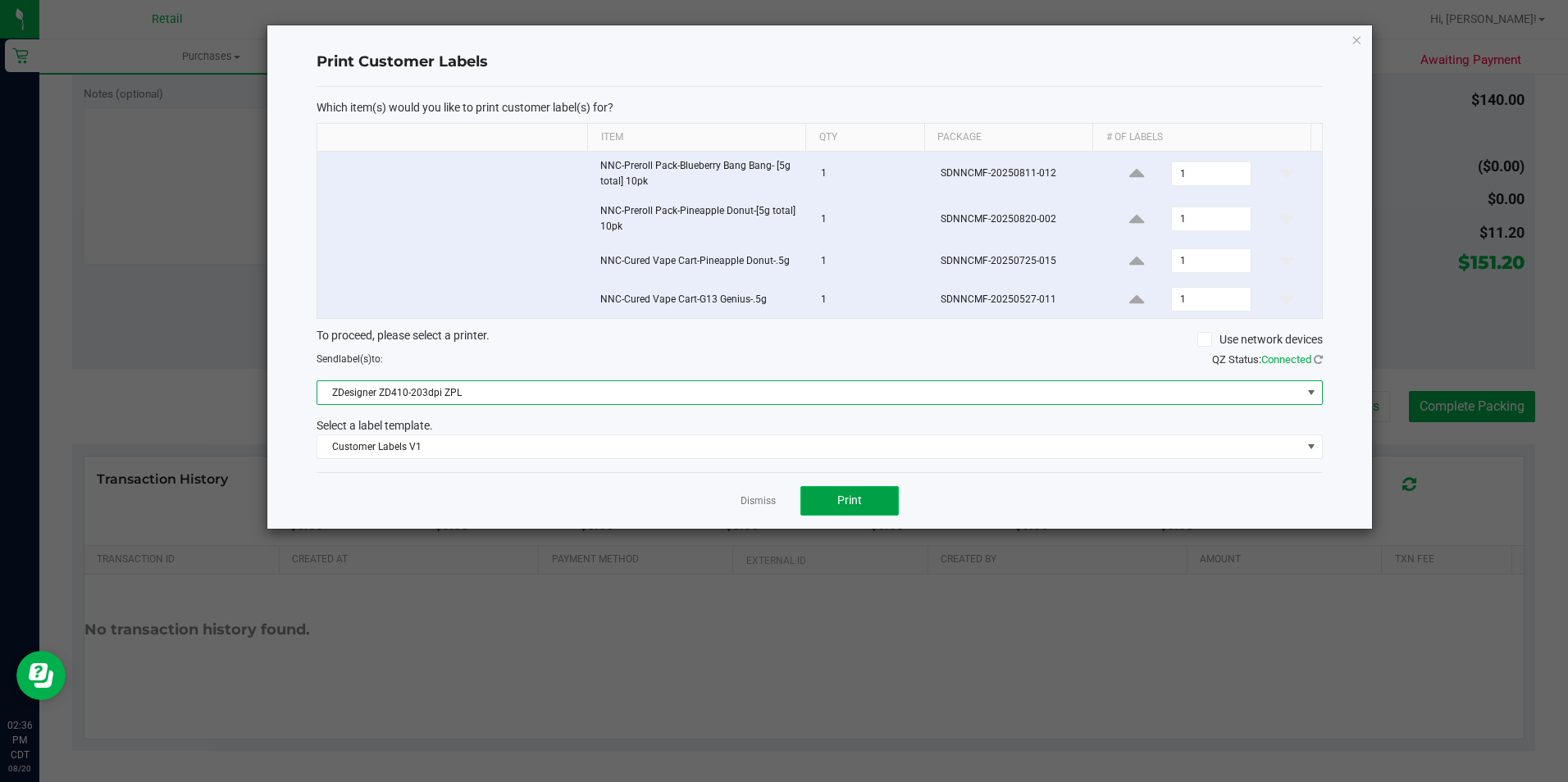
click at [844, 507] on span "Print" at bounding box center [849, 499] width 24 height 13
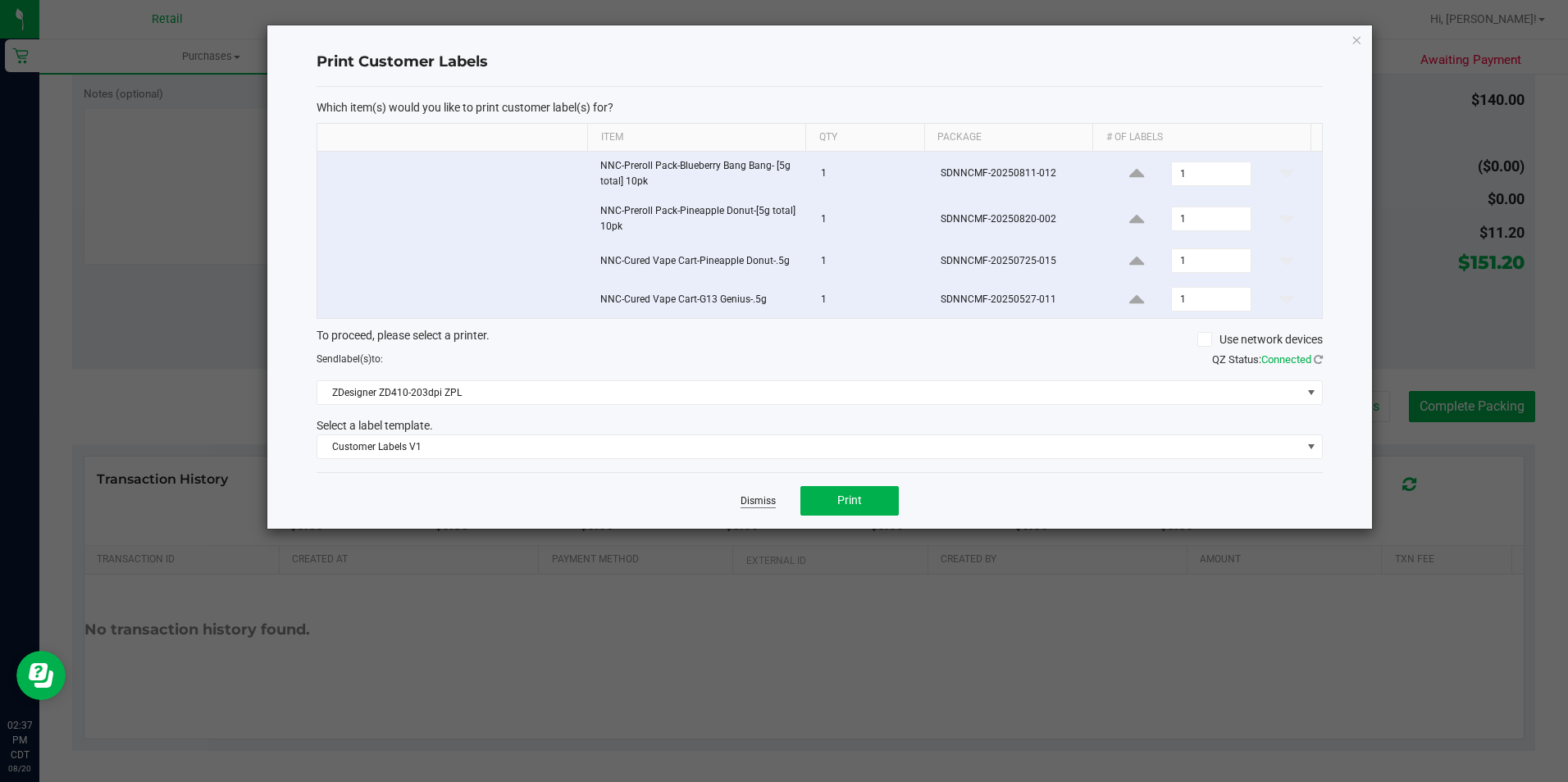
click at [749, 501] on link "Dismiss" at bounding box center [758, 500] width 35 height 13
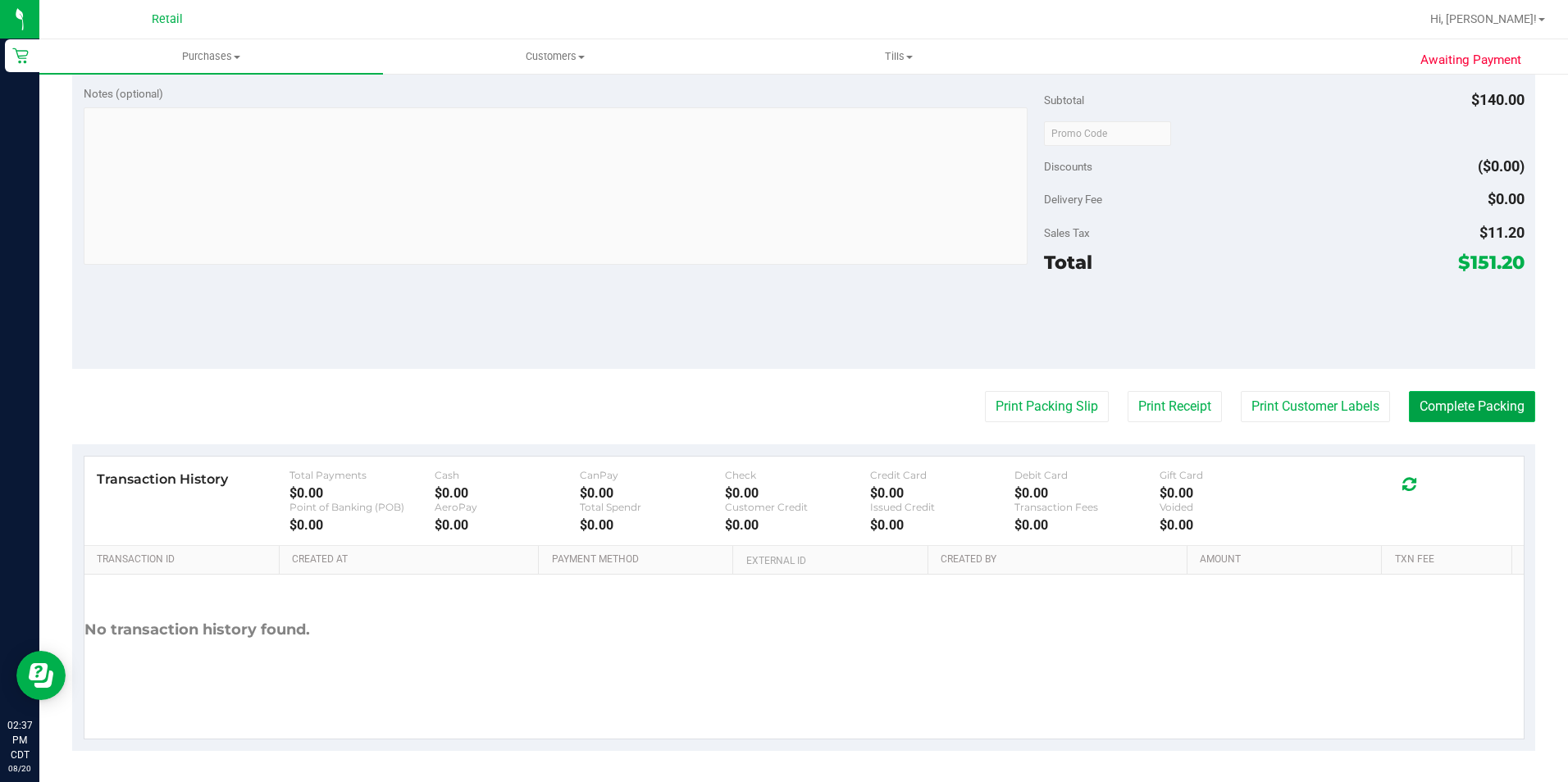
click at [1478, 406] on button "Complete Packing" at bounding box center [1472, 407] width 126 height 31
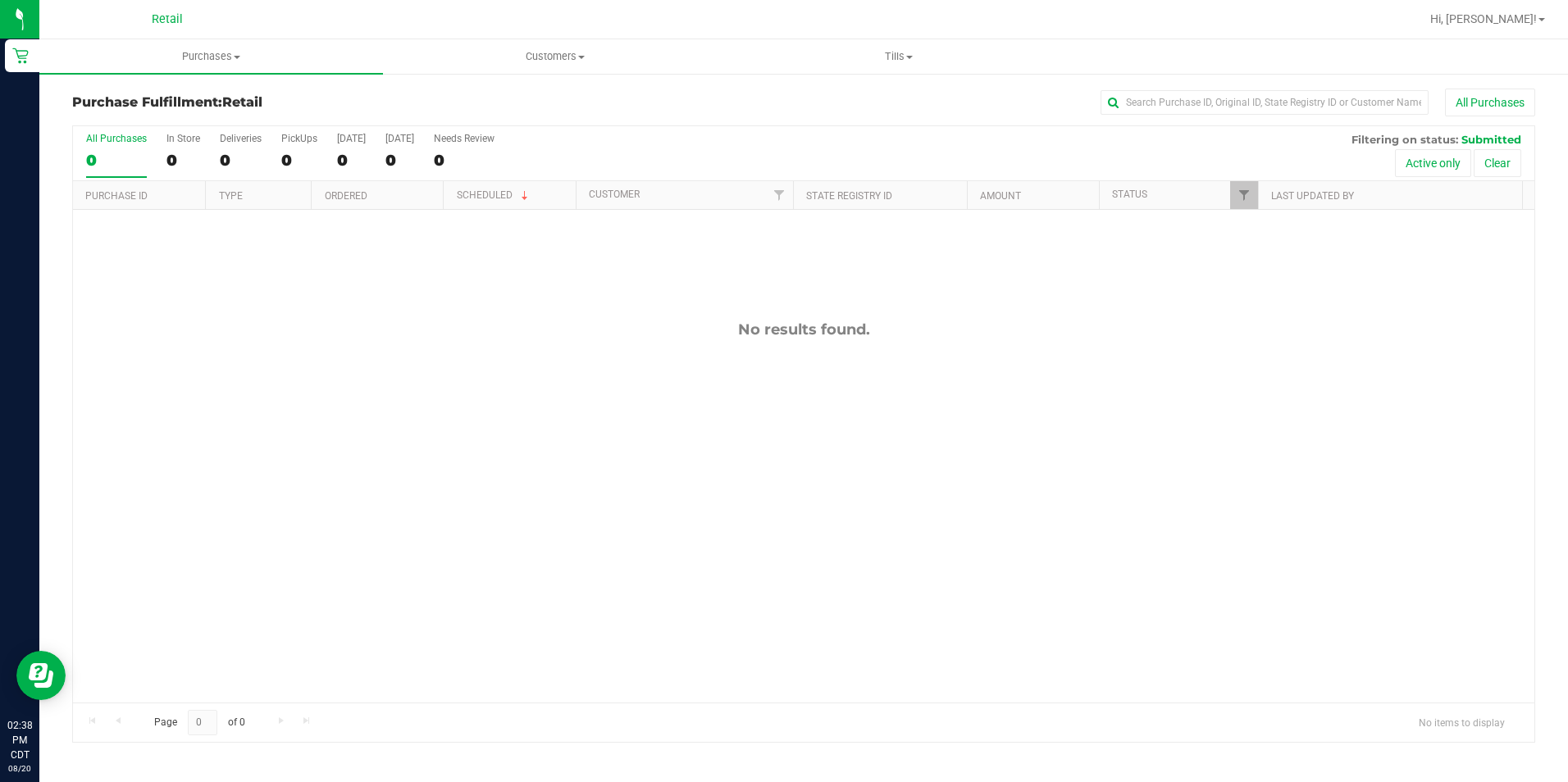
click at [1534, 22] on span "Hi, [PERSON_NAME]!" at bounding box center [1483, 19] width 106 height 13
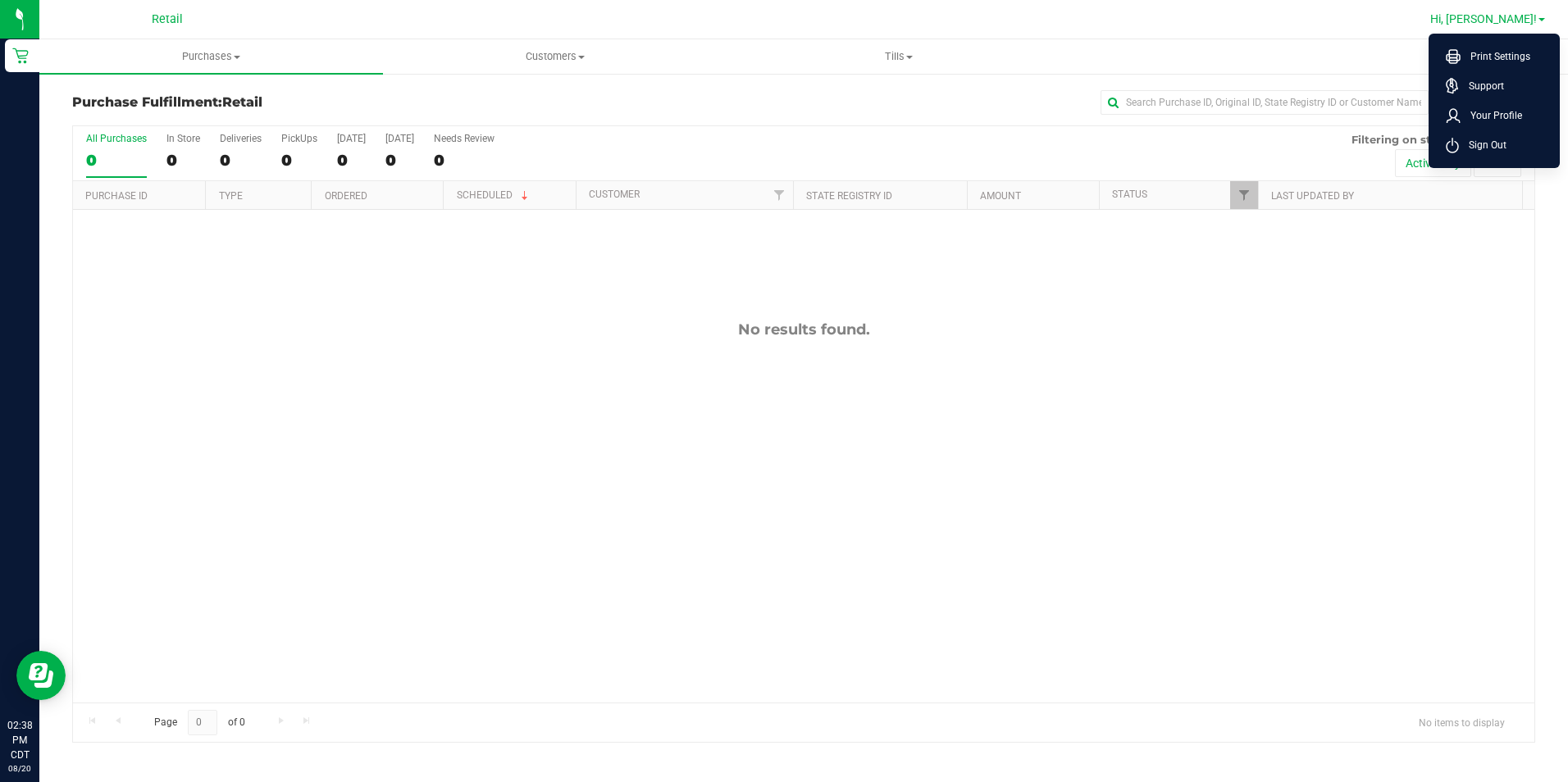
click at [1451, 149] on icon at bounding box center [1452, 145] width 14 height 15
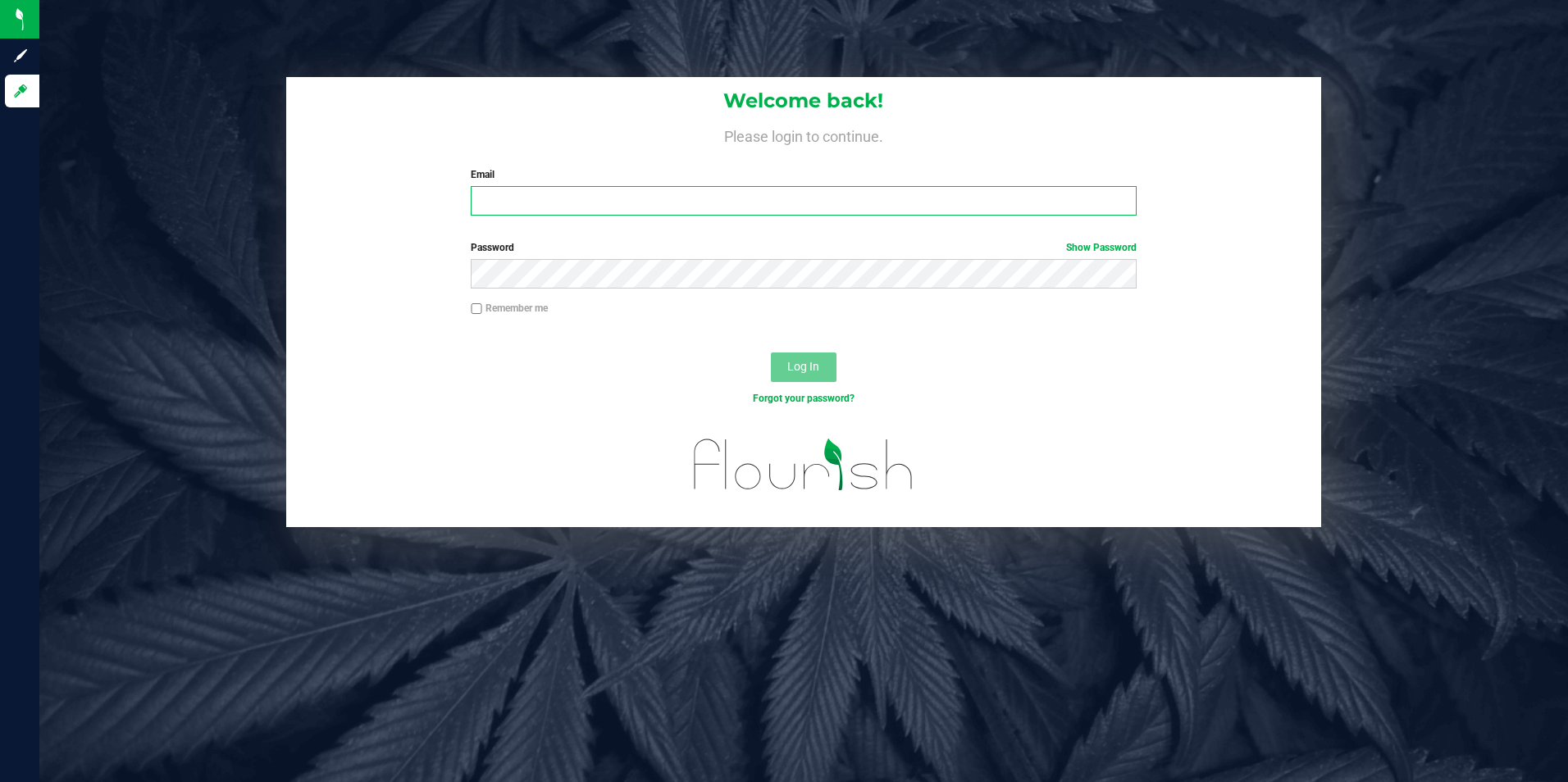
click at [621, 197] on input "Email" at bounding box center [804, 201] width 666 height 30
type input "[PERSON_NAME][EMAIL_ADDRESS][PERSON_NAME][DOMAIN_NAME]"
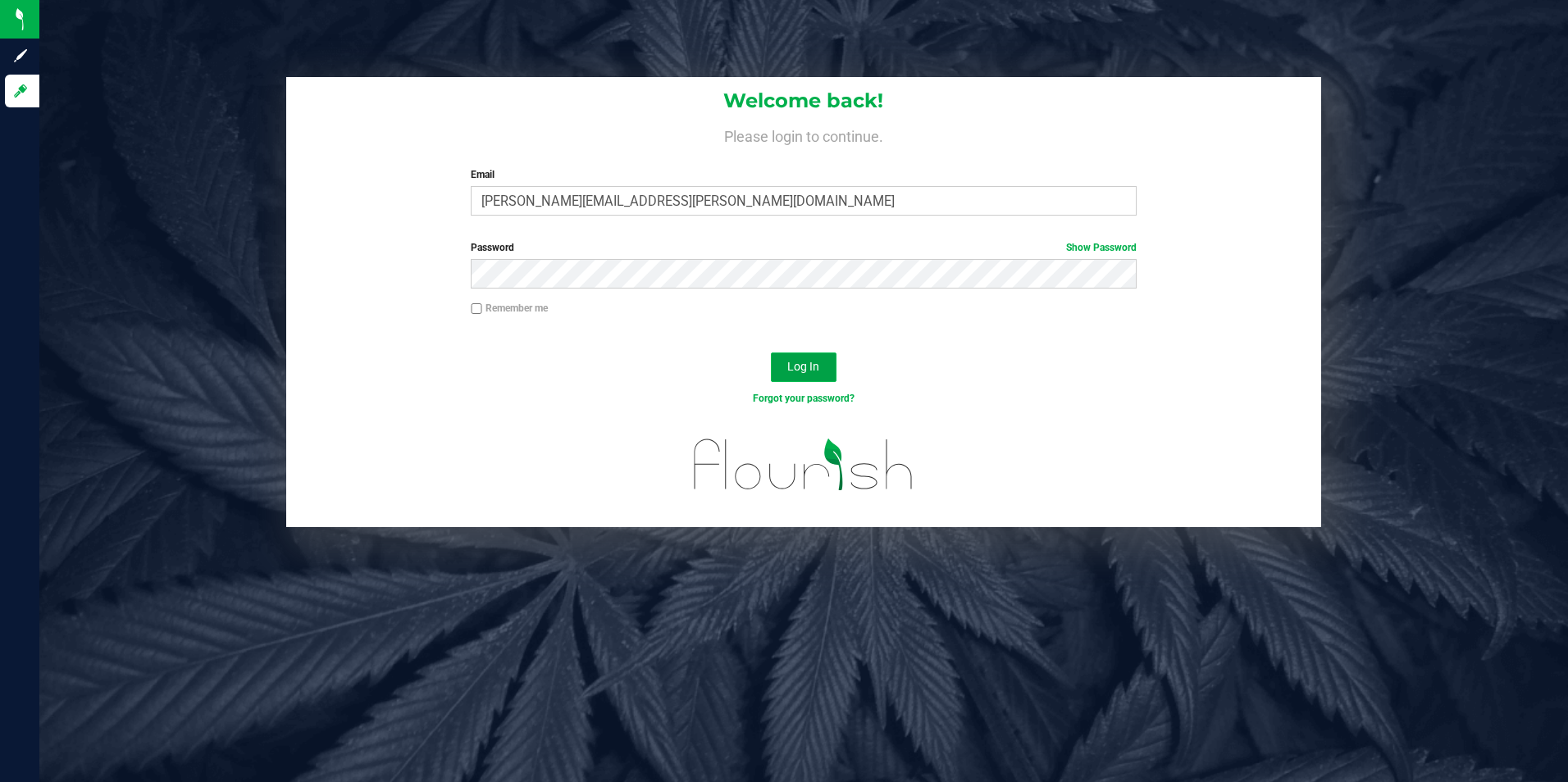
click at [816, 353] on button "Log In" at bounding box center [803, 367] width 66 height 30
